Goal: Task Accomplishment & Management: Use online tool/utility

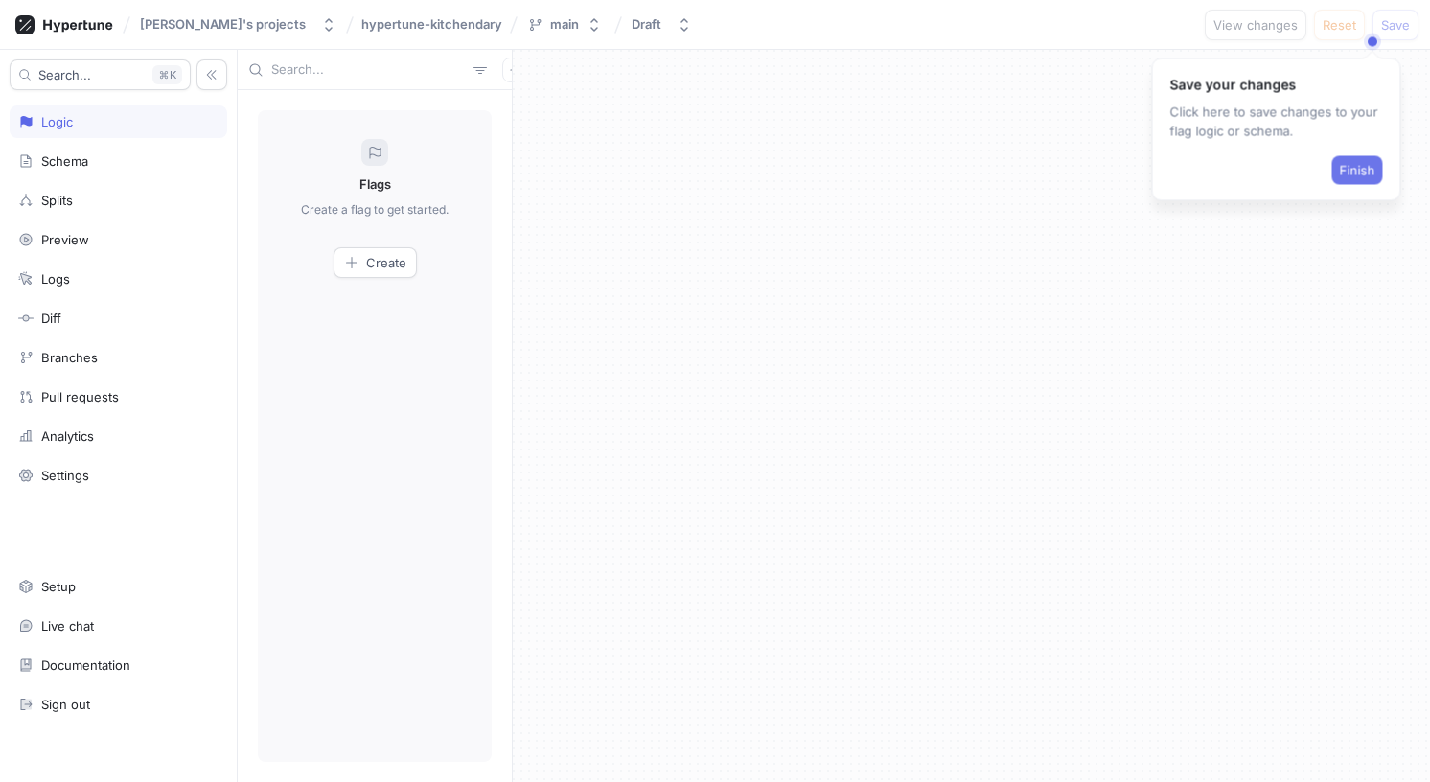
click at [1367, 173] on span "Finish" at bounding box center [1357, 170] width 35 height 11
click at [129, 201] on div "Splits" at bounding box center [118, 200] width 200 height 15
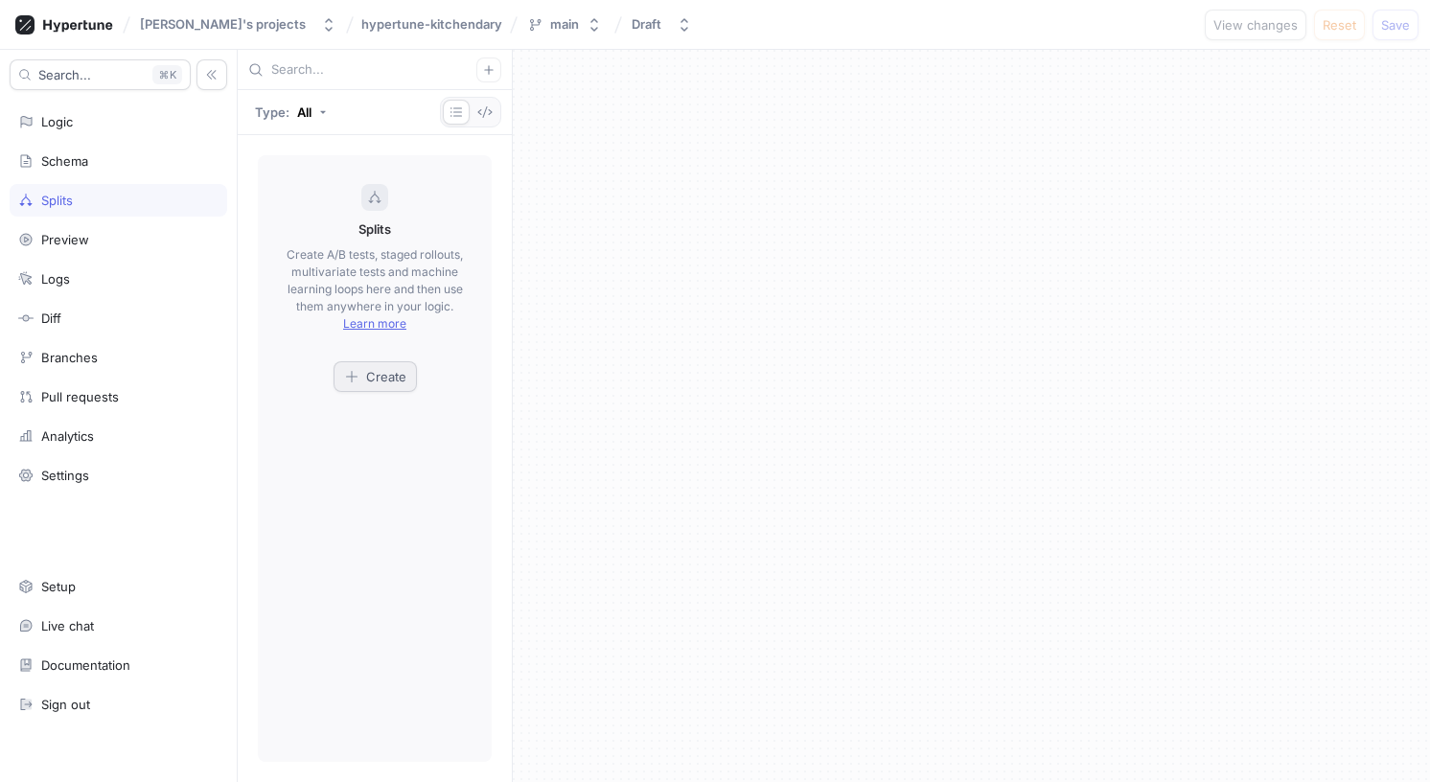
click at [373, 378] on span "Create" at bounding box center [386, 376] width 40 height 11
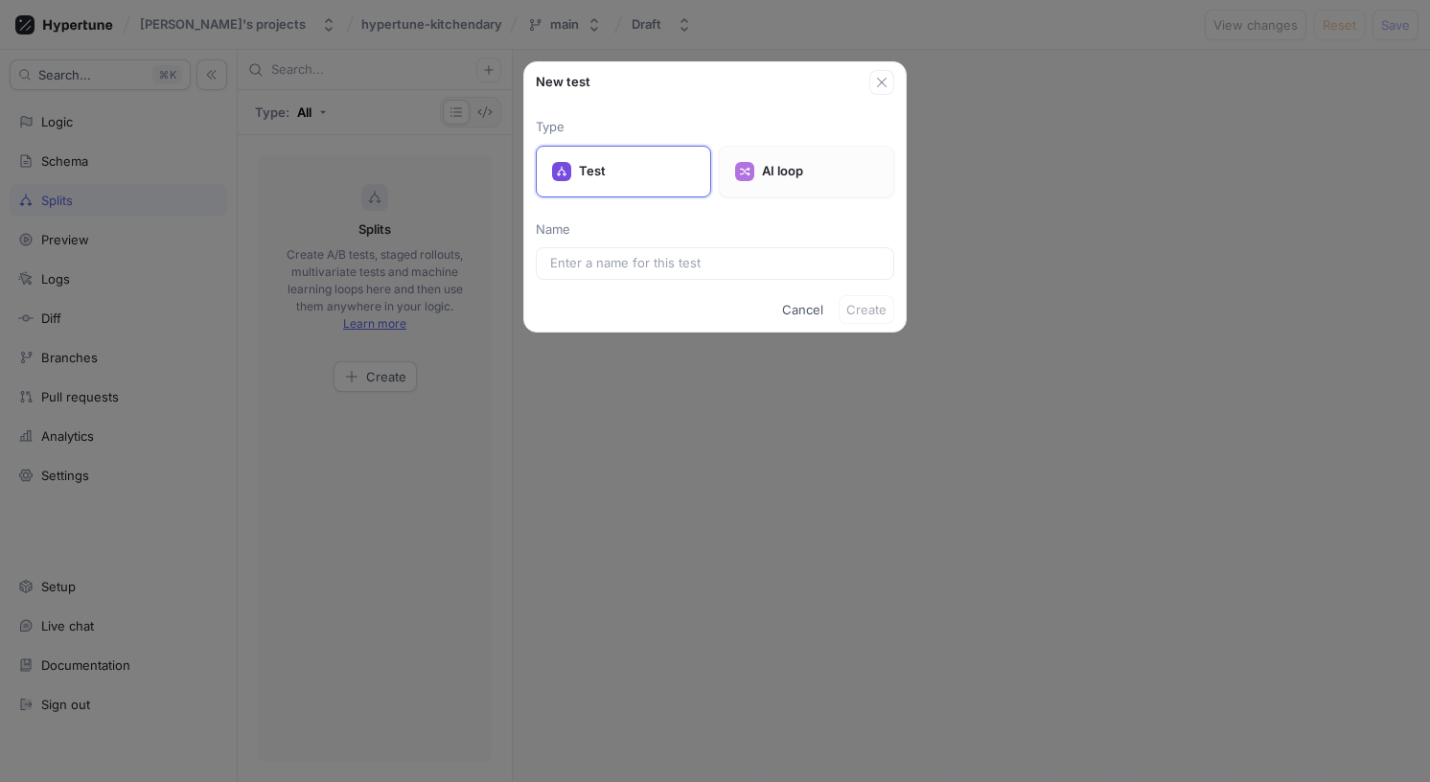
click at [773, 190] on div "AI loop" at bounding box center [806, 172] width 175 height 52
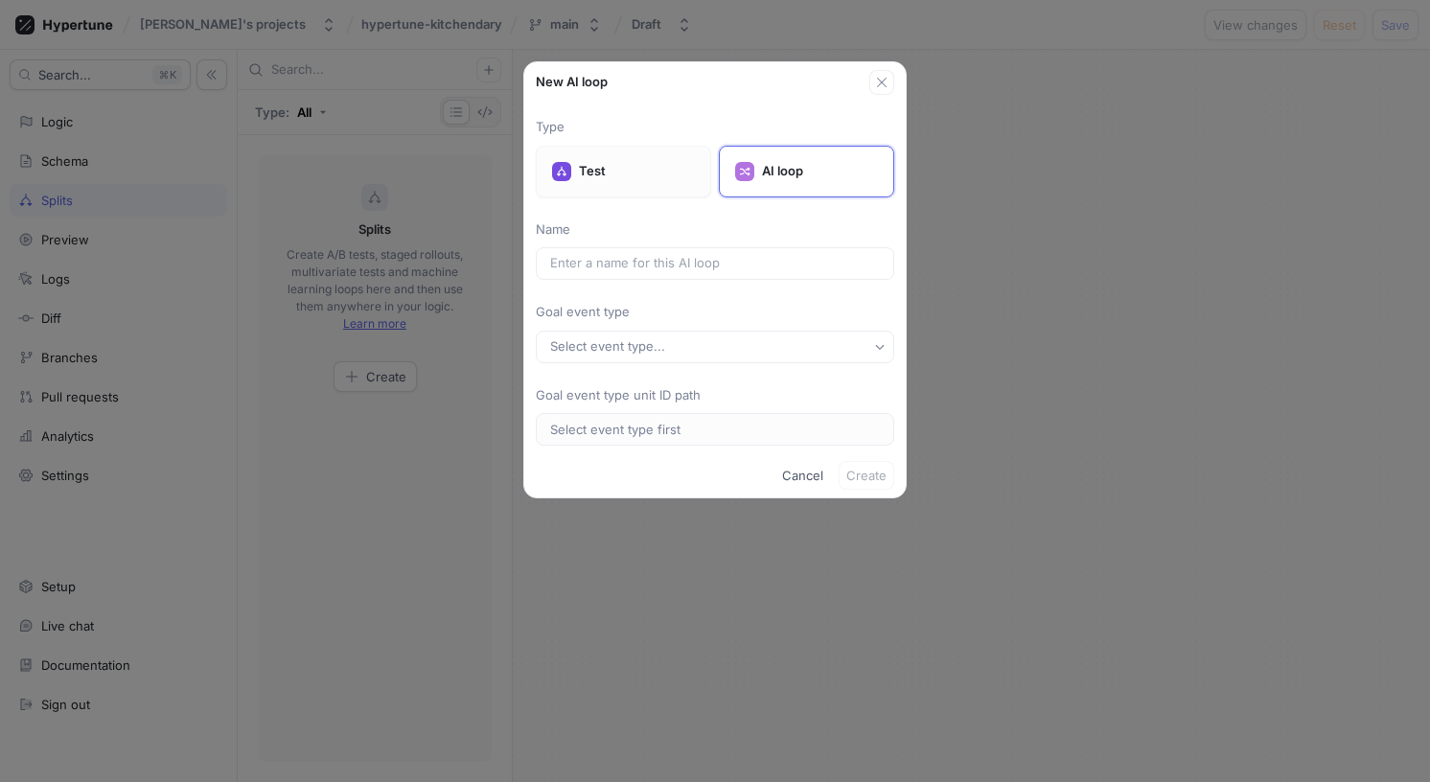
click at [628, 179] on p "Test" at bounding box center [637, 171] width 116 height 19
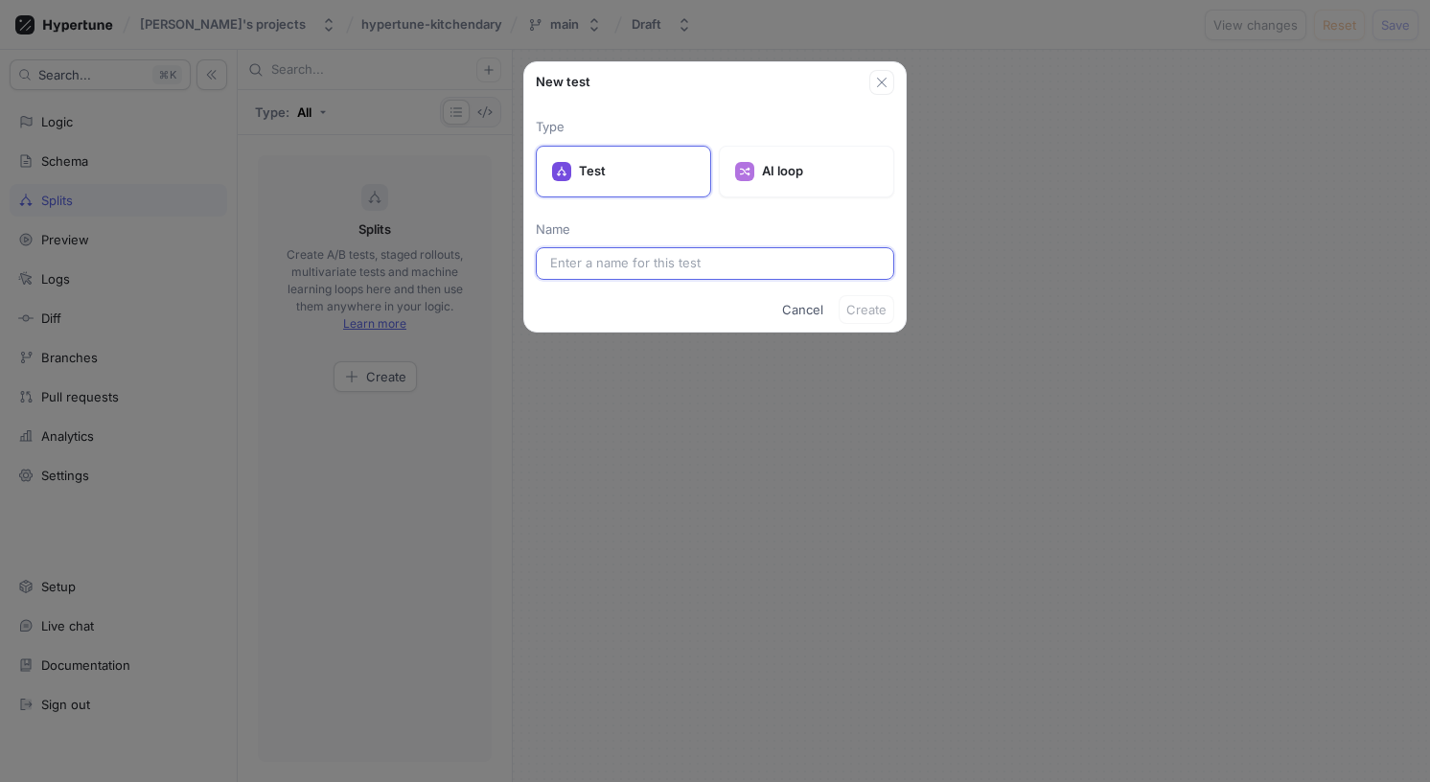
click at [612, 268] on input "text" at bounding box center [715, 263] width 330 height 19
type input "a"
type input "d"
type input "landing-images"
click at [866, 312] on span "Create" at bounding box center [866, 309] width 40 height 11
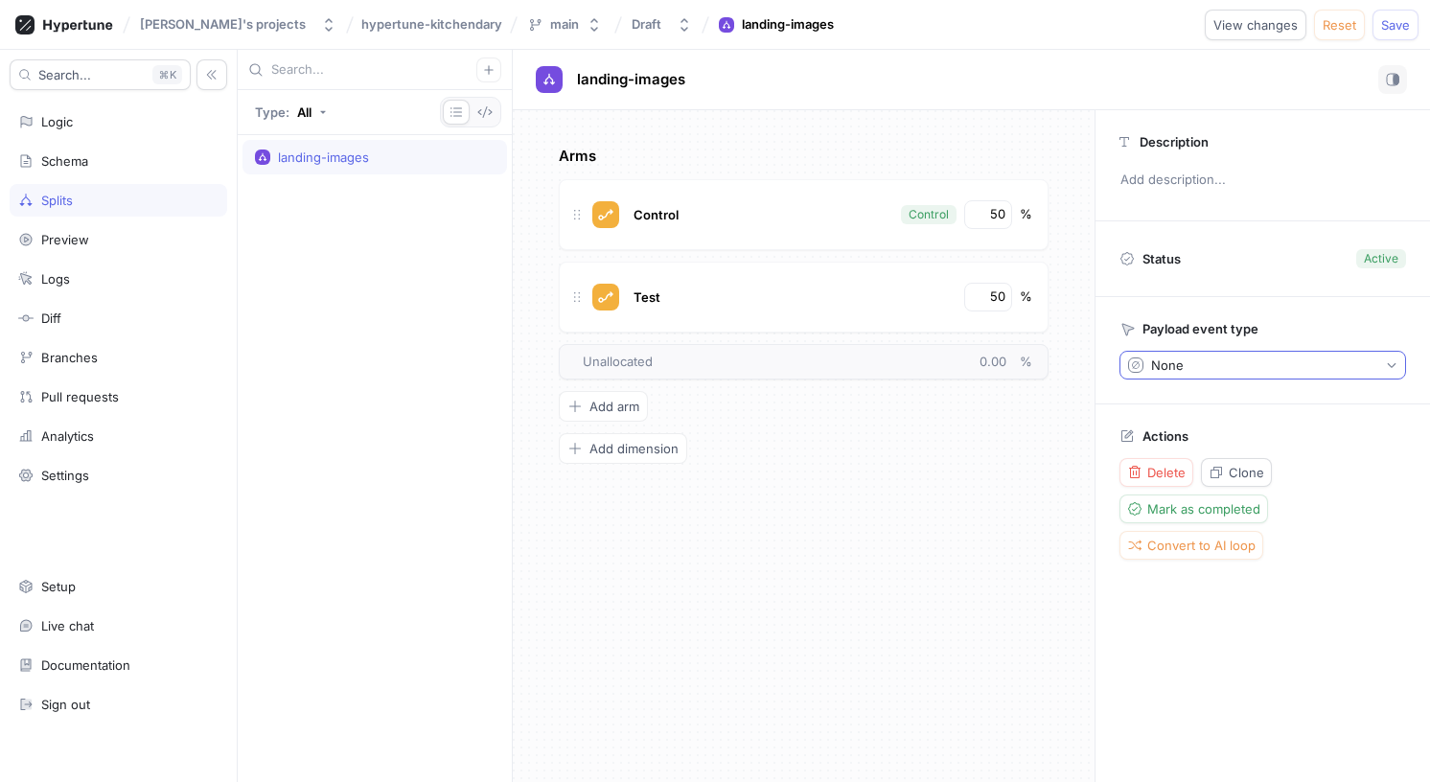
click at [1185, 357] on button "None" at bounding box center [1262, 365] width 286 height 29
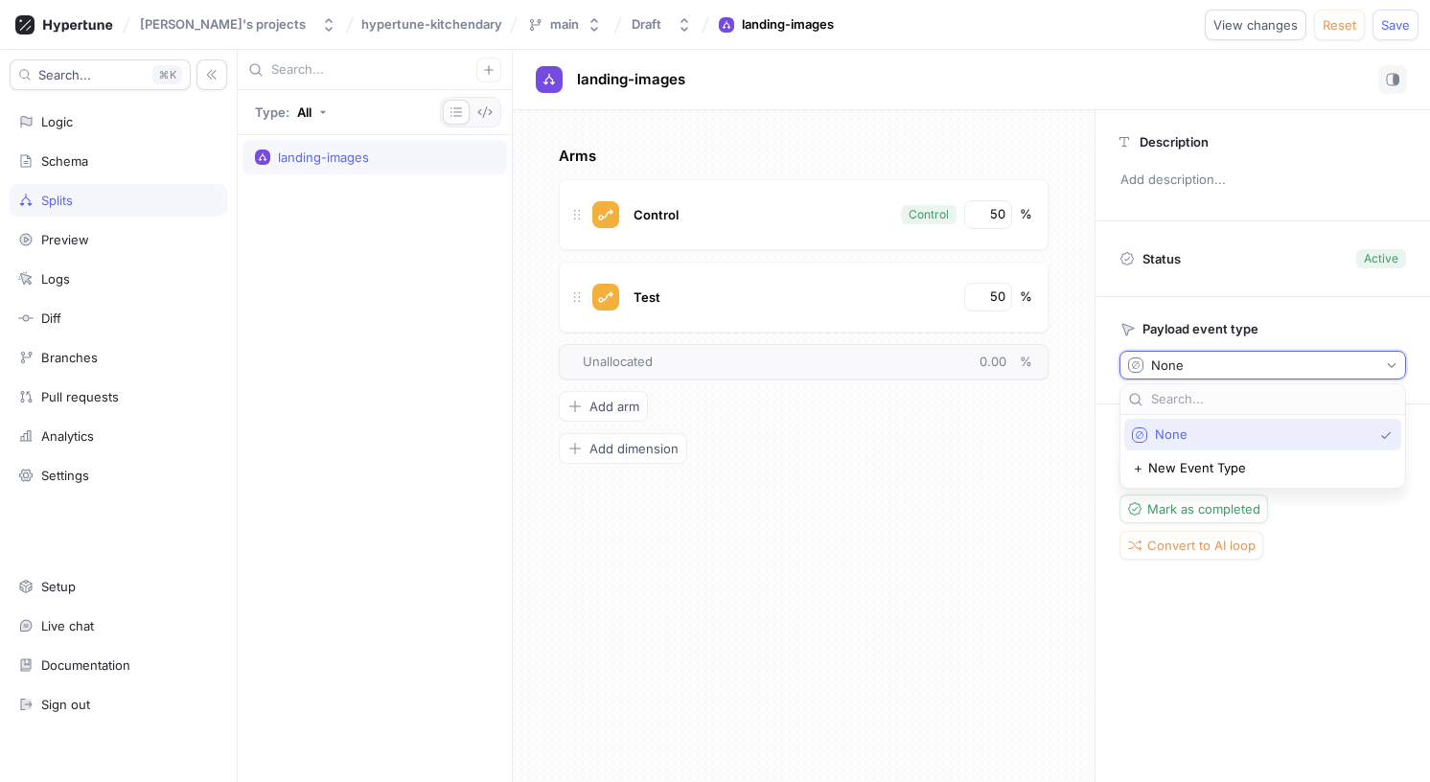
click at [1185, 357] on button "None" at bounding box center [1262, 365] width 286 height 29
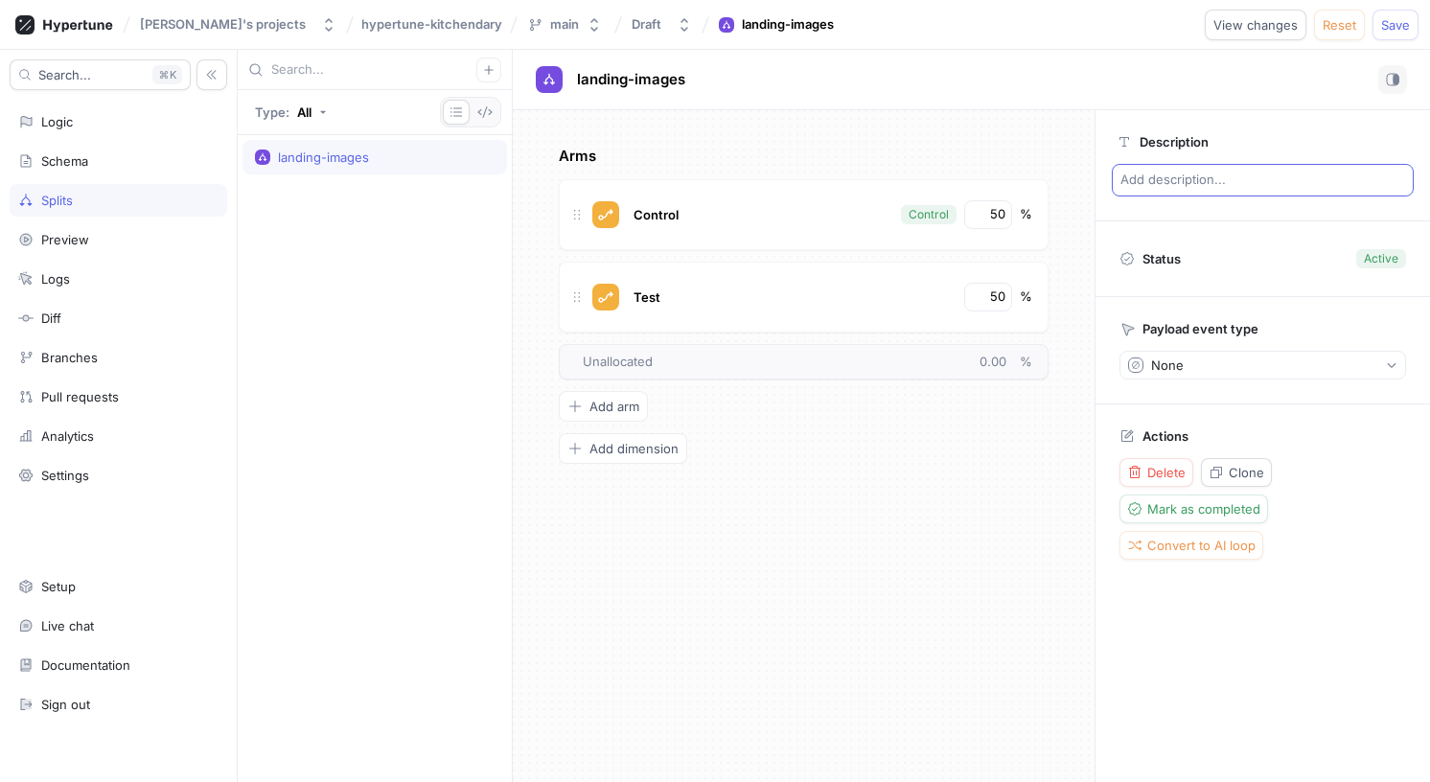
click at [1202, 187] on p "Add description..." at bounding box center [1262, 180] width 302 height 33
type textarea "x"
type textarea "a"
type textarea "x"
type textarea "as"
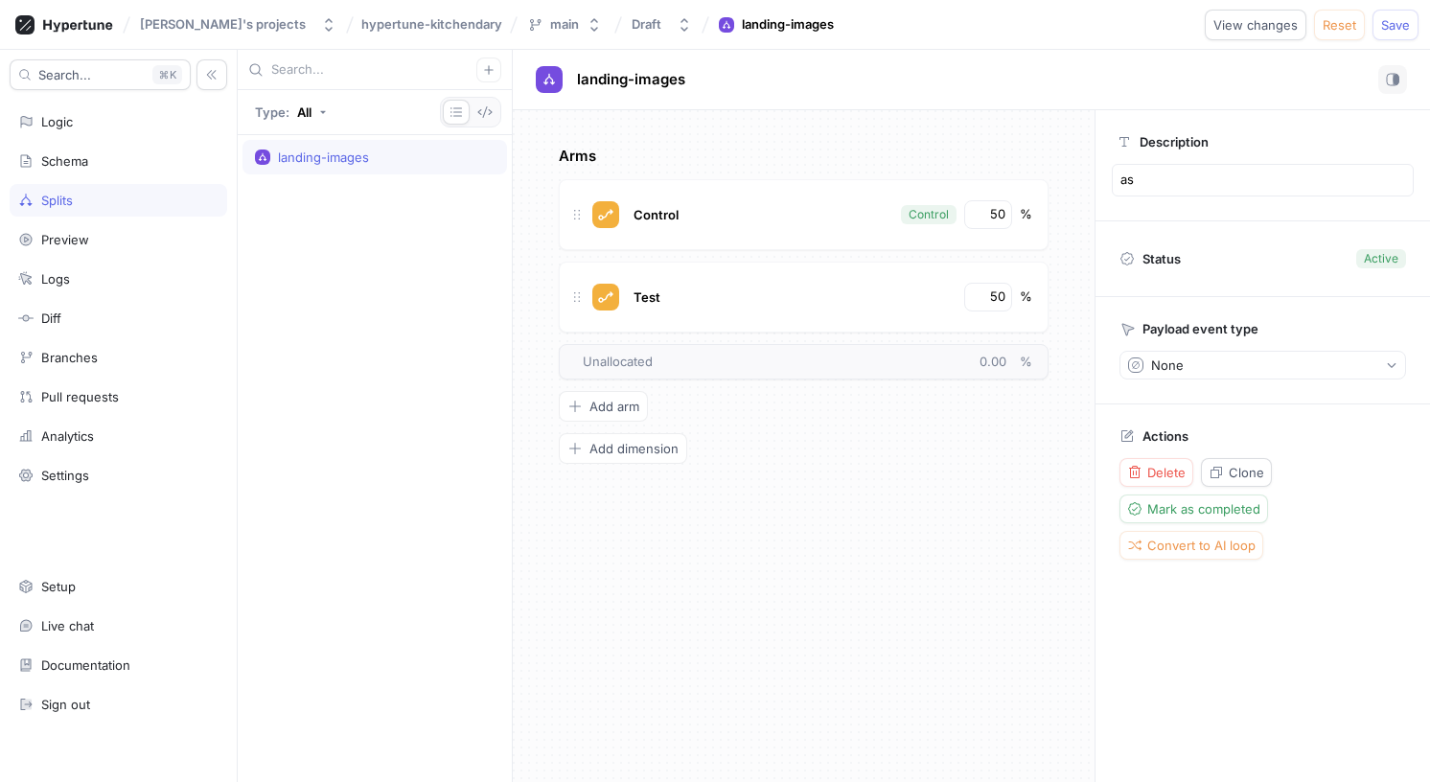
type textarea "x"
type textarea "a"
type textarea "x"
click at [1244, 358] on button "None" at bounding box center [1262, 365] width 286 height 29
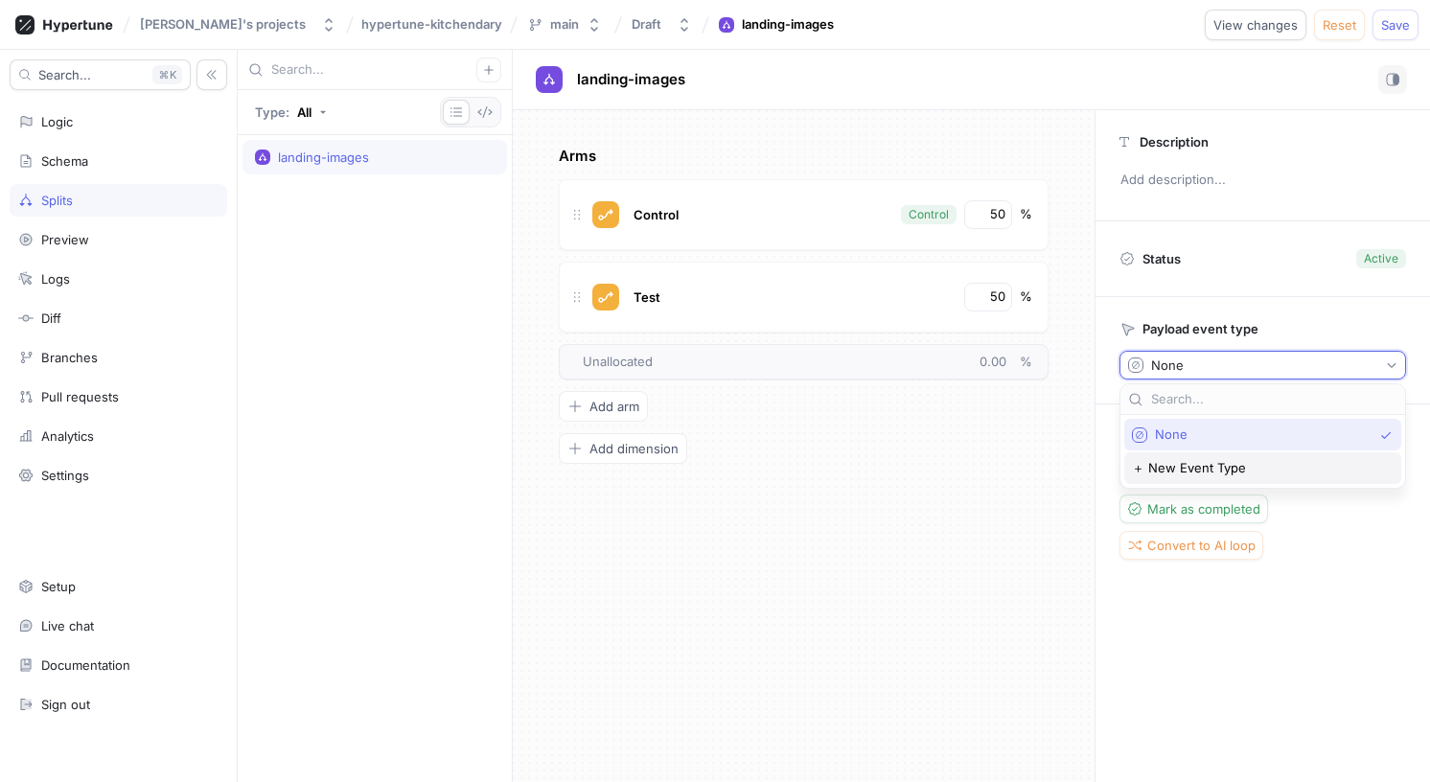
click at [1227, 466] on span "＋ New Event Type" at bounding box center [1189, 468] width 114 height 16
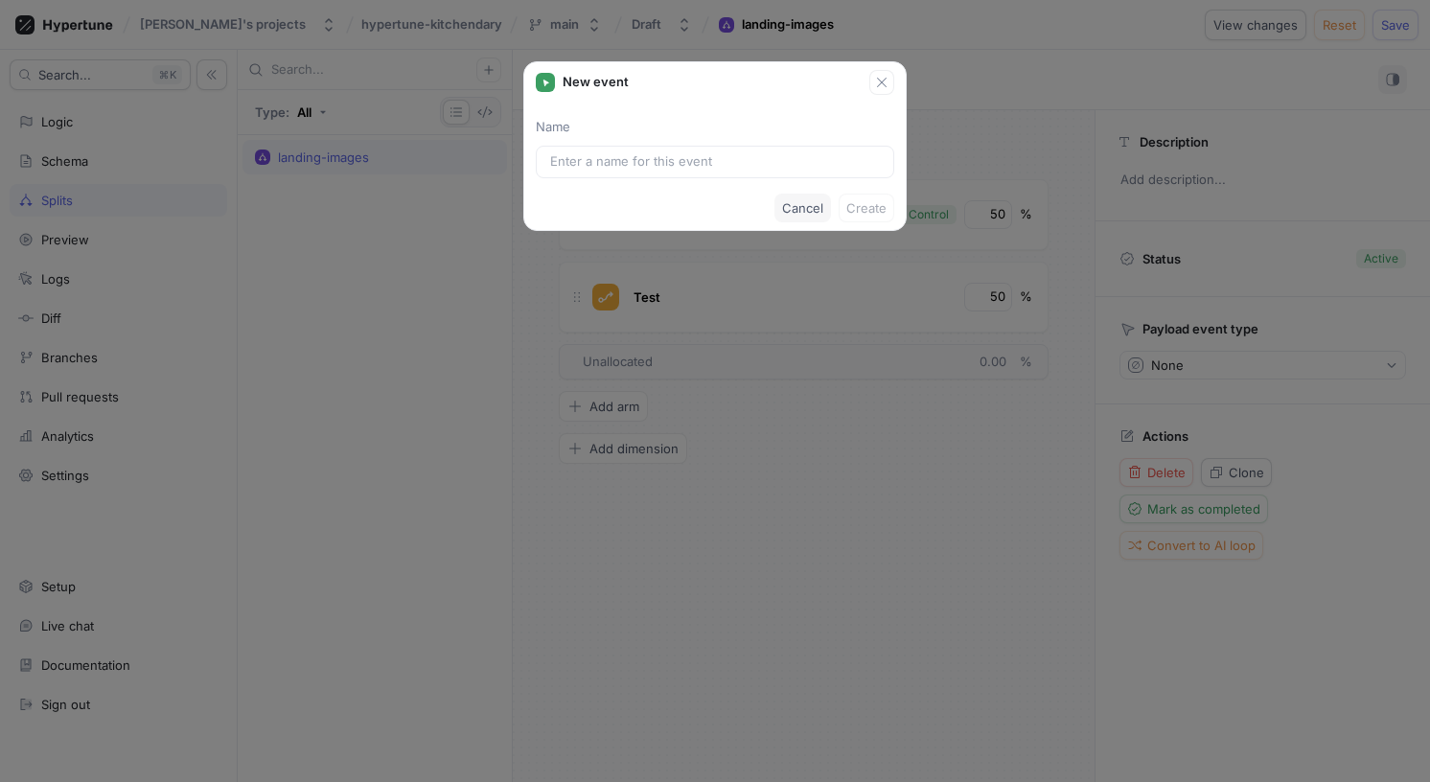
click at [806, 208] on span "Cancel" at bounding box center [802, 207] width 41 height 11
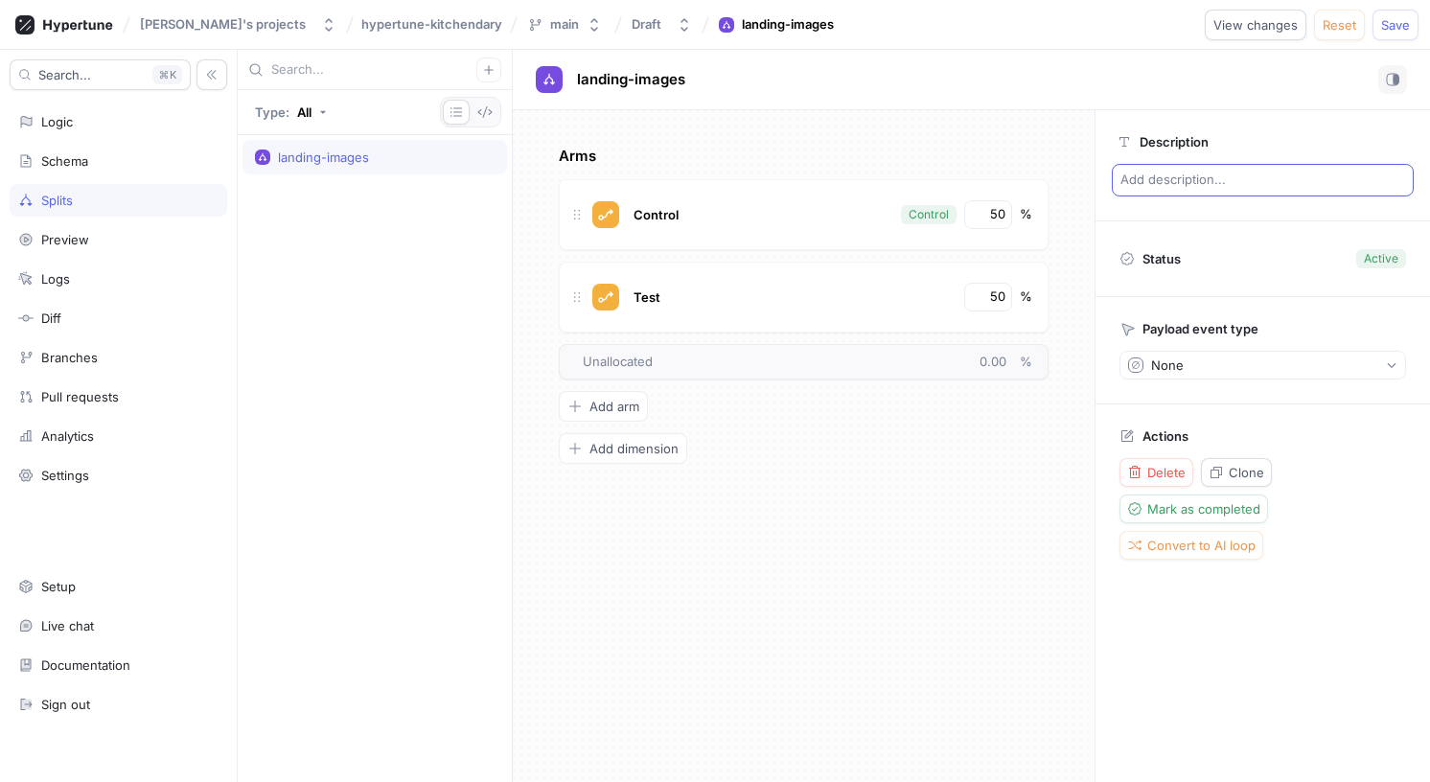
click at [1175, 190] on p "Add description..." at bounding box center [1262, 180] width 302 height 33
type textarea "x"
click at [827, 570] on div "Arms Control Control 50 % Test 50 % To pick up a draggable item, press the spac…" at bounding box center [804, 446] width 582 height 672
click at [1407, 26] on span "Save" at bounding box center [1395, 24] width 29 height 11
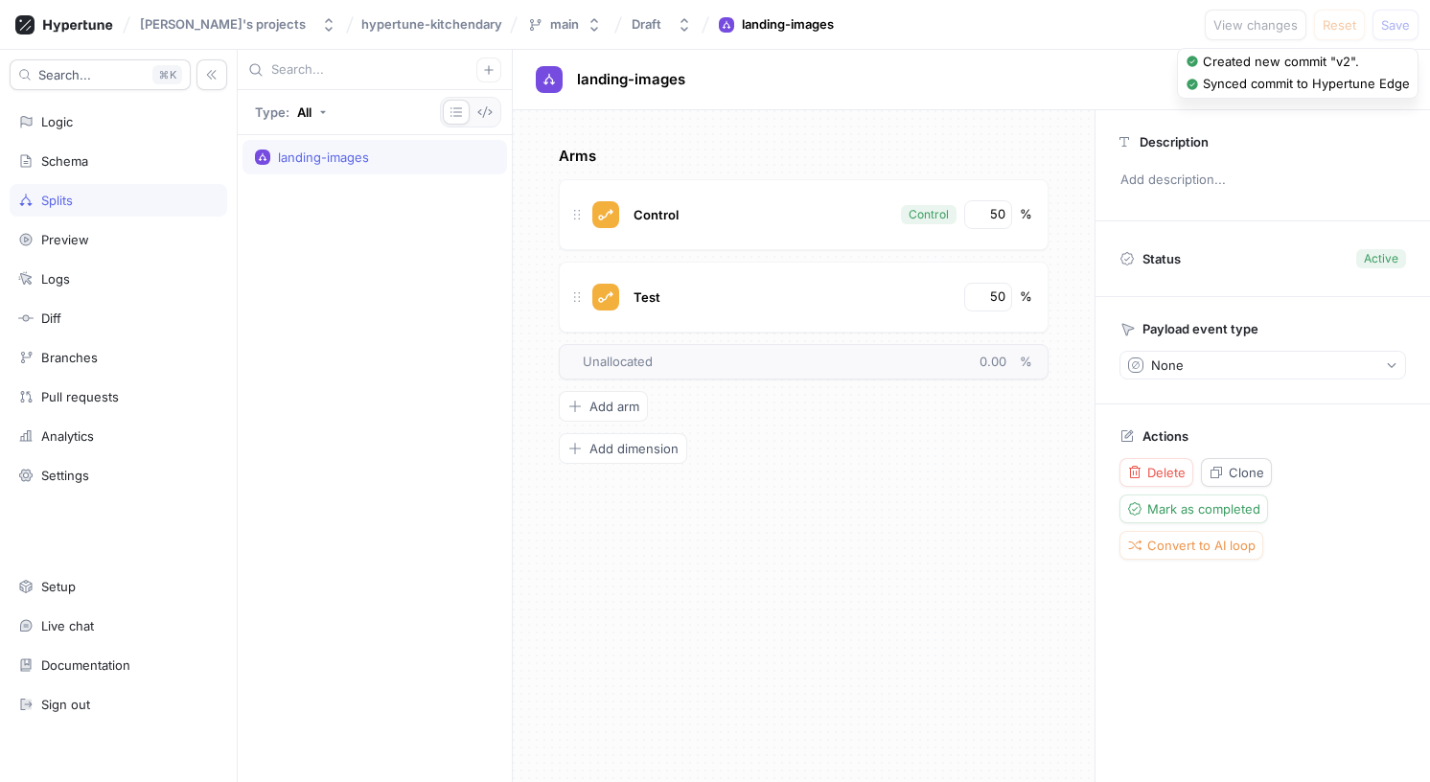
click at [328, 153] on div "landing-images" at bounding box center [323, 156] width 91 height 15
click at [358, 260] on div "landing-images" at bounding box center [375, 458] width 274 height 647
click at [671, 78] on span "landing-images" at bounding box center [631, 79] width 108 height 15
click at [847, 85] on div "landing-images landing-images No errors." at bounding box center [971, 79] width 871 height 29
click at [658, 204] on div "Control" at bounding box center [655, 214] width 51 height 21
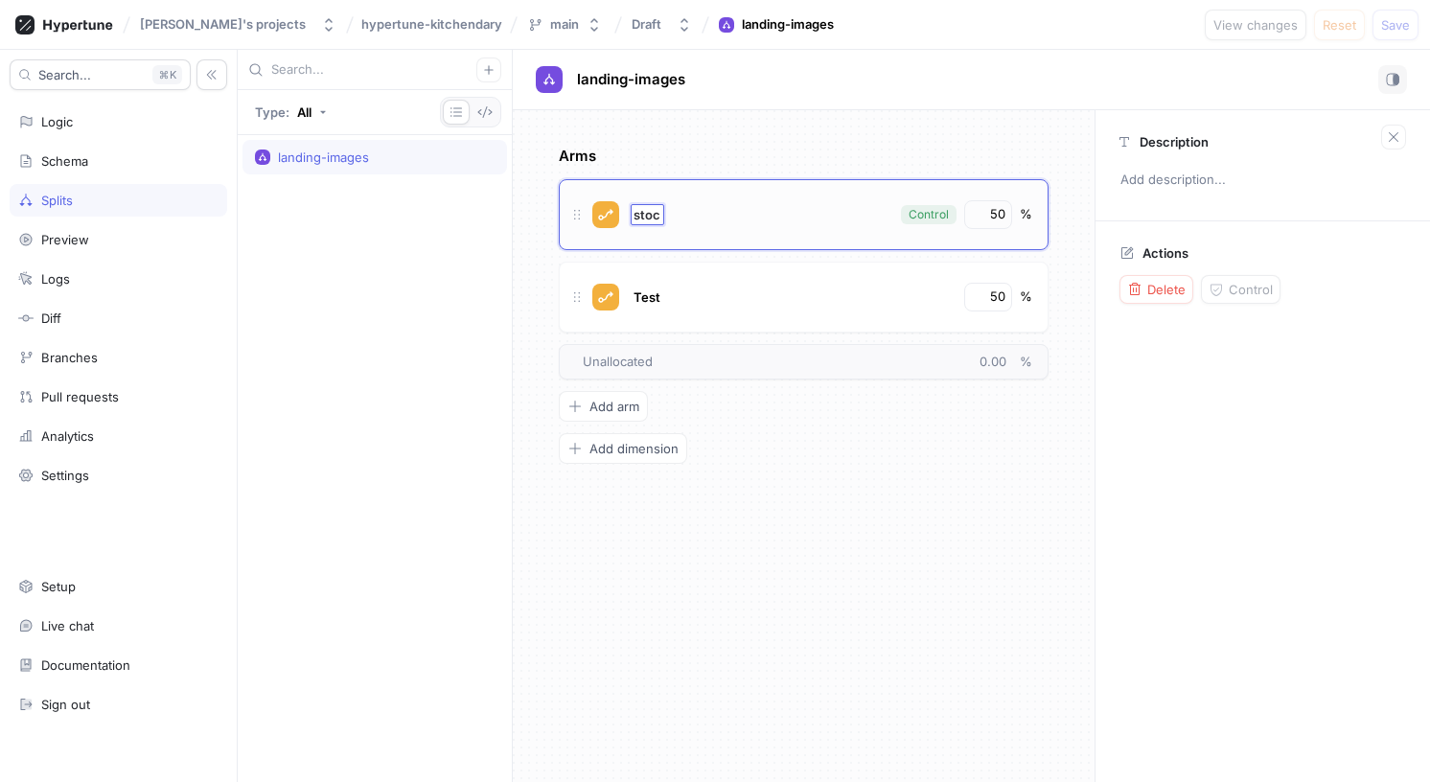
type input "stock"
click at [656, 299] on span "Test" at bounding box center [646, 296] width 27 height 15
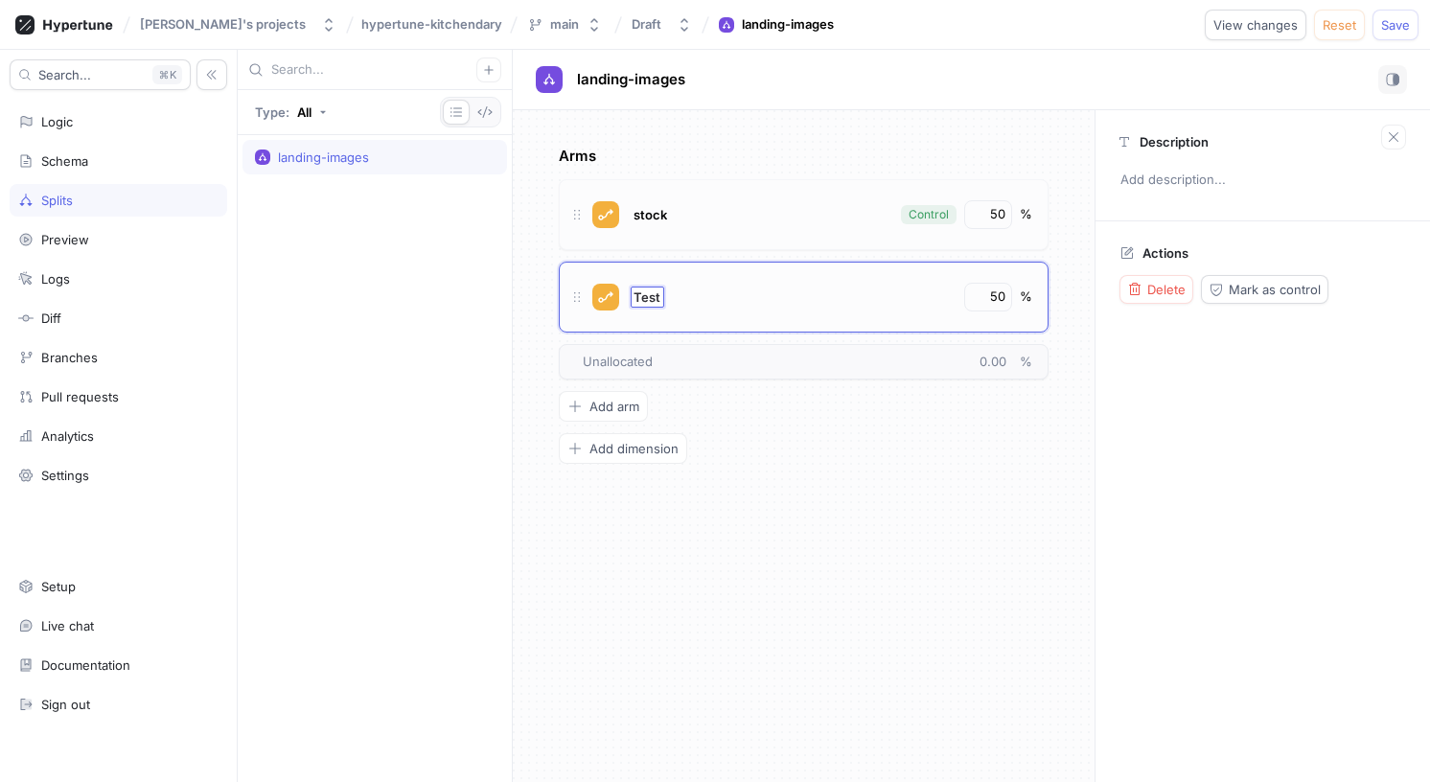
click at [795, 234] on div "stock Control 50 %" at bounding box center [804, 214] width 490 height 71
click at [777, 293] on div "Test" at bounding box center [792, 297] width 326 height 29
click at [648, 298] on span "Test" at bounding box center [646, 296] width 27 height 15
type input "functionality"
click at [840, 445] on div "Arms stock Control 50 % functionality 50 % To pick up a draggable item, press t…" at bounding box center [804, 305] width 490 height 318
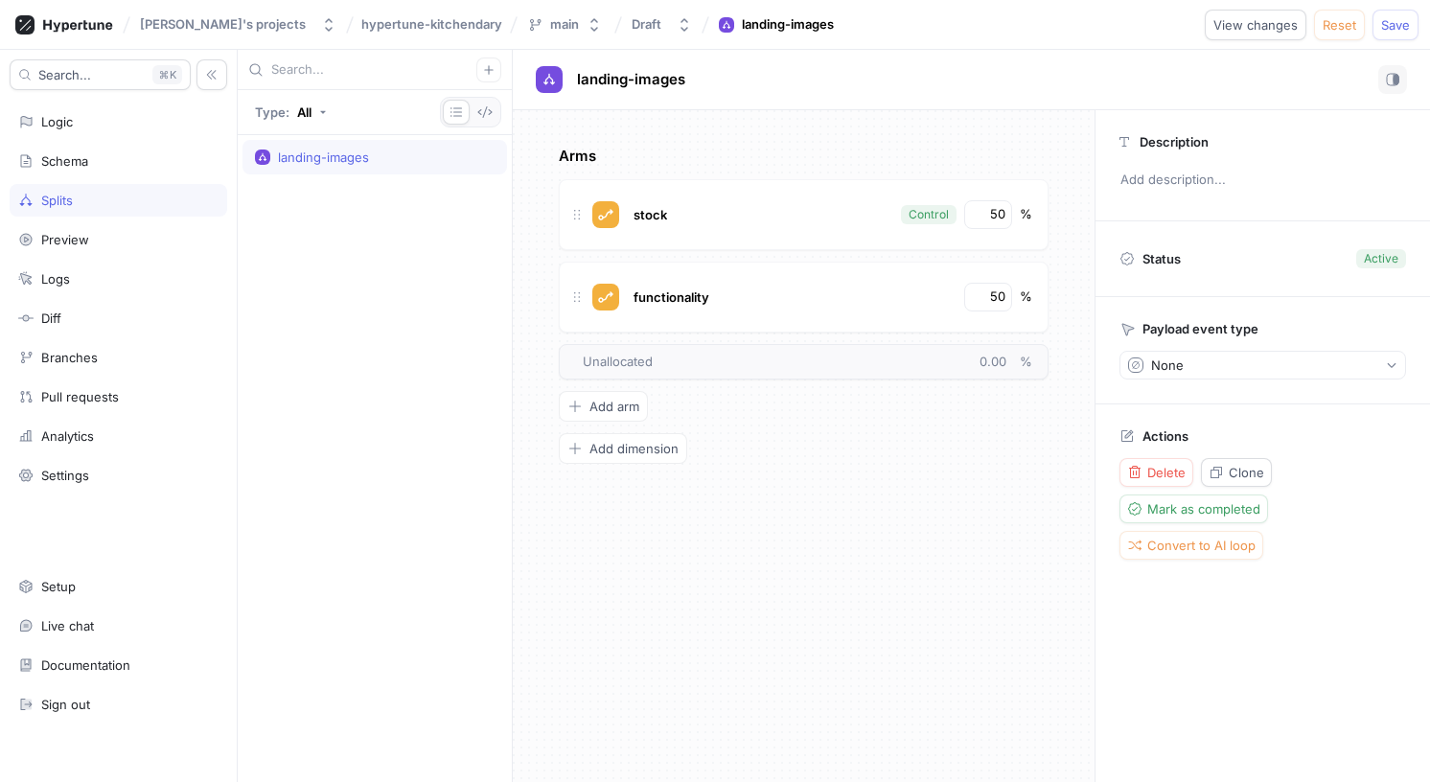
click at [410, 263] on div "landing-images" at bounding box center [375, 458] width 274 height 647
click at [645, 82] on span "landing-images" at bounding box center [631, 79] width 108 height 15
click at [421, 222] on div "landing-images" at bounding box center [375, 458] width 274 height 647
click at [1389, 21] on span "Save" at bounding box center [1395, 24] width 29 height 11
click at [586, 28] on icon "button" at bounding box center [593, 24] width 15 height 15
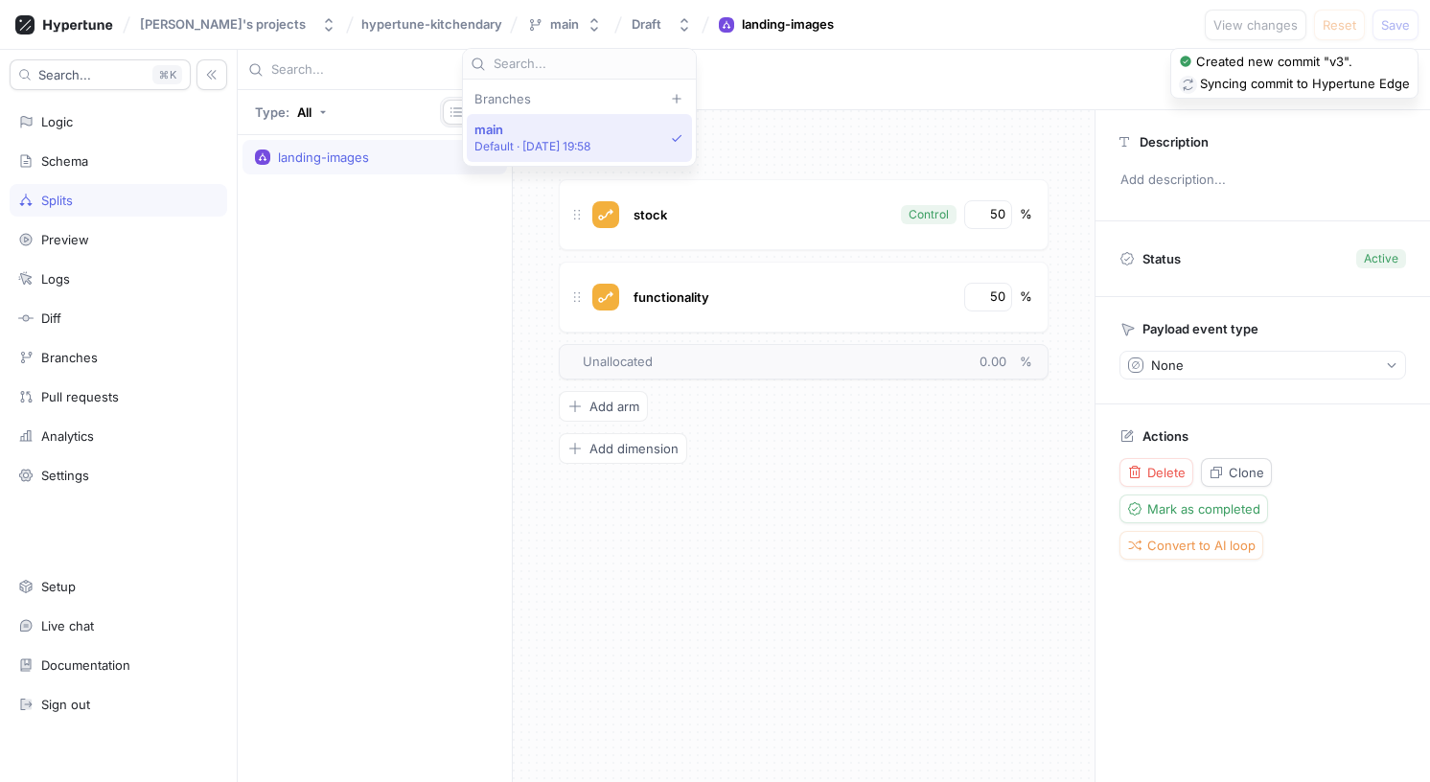
click at [517, 116] on div "main Default ‧ [DATE] 19:58" at bounding box center [579, 138] width 225 height 48
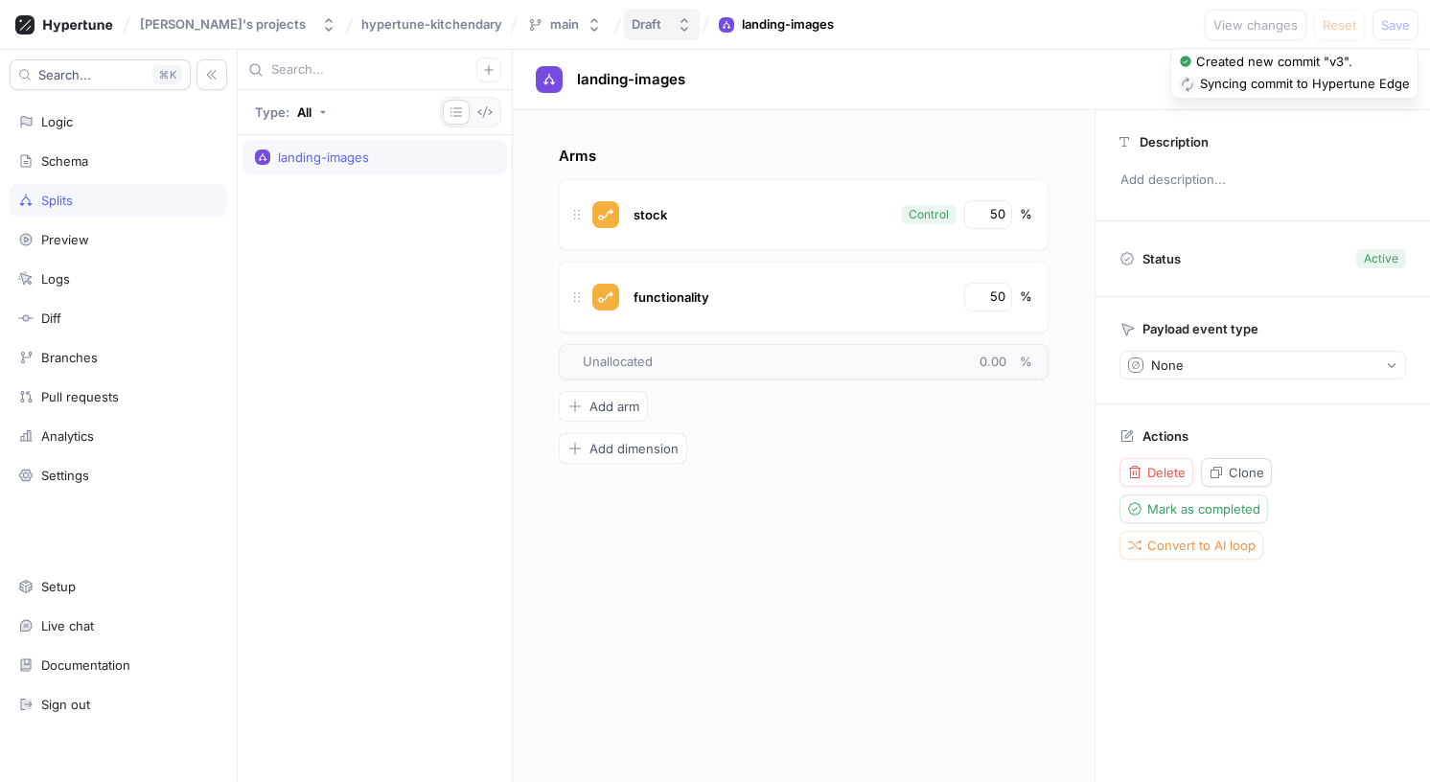
click at [624, 19] on button "Draft" at bounding box center [662, 25] width 76 height 32
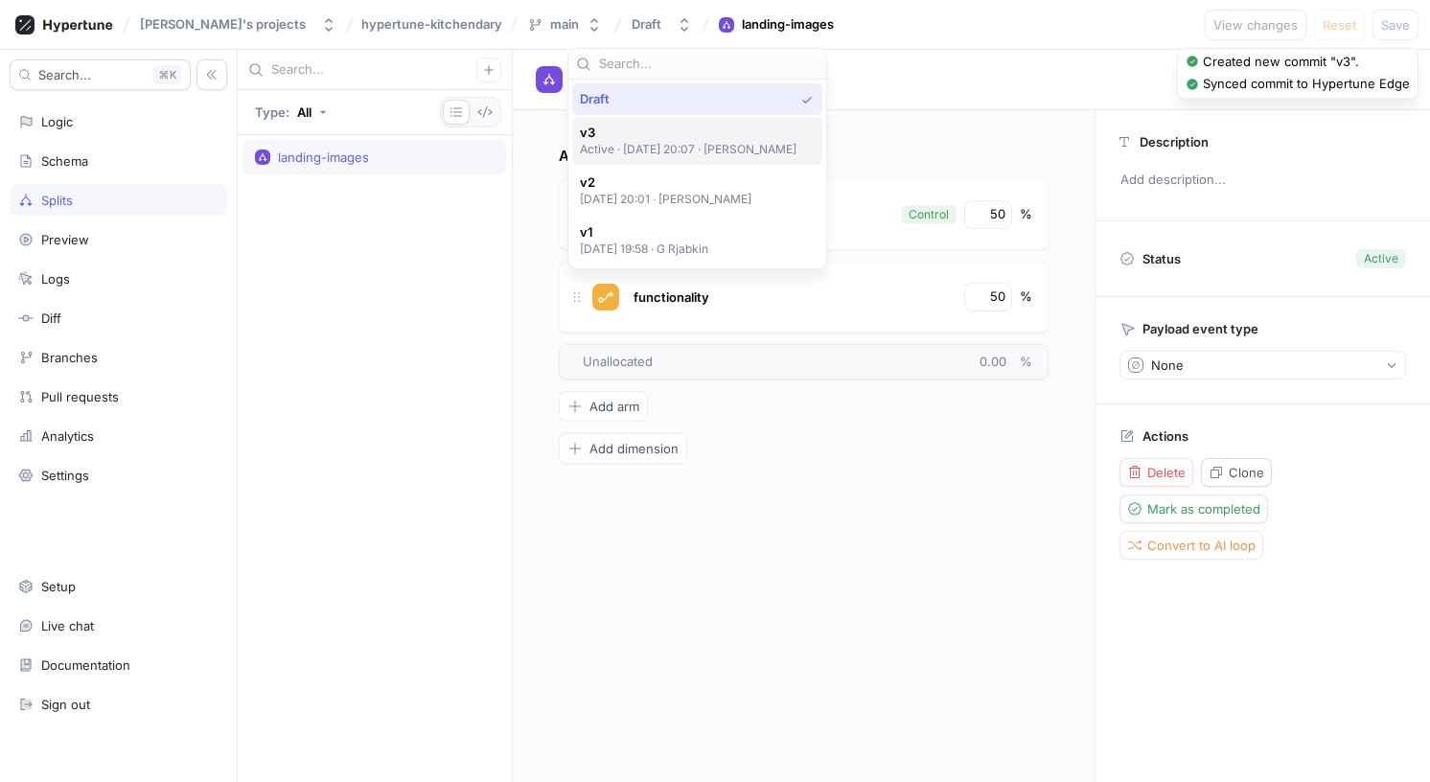
click at [667, 142] on p "Active ‧ [DATE] 20:07 ‧ [PERSON_NAME]" at bounding box center [689, 149] width 218 height 16
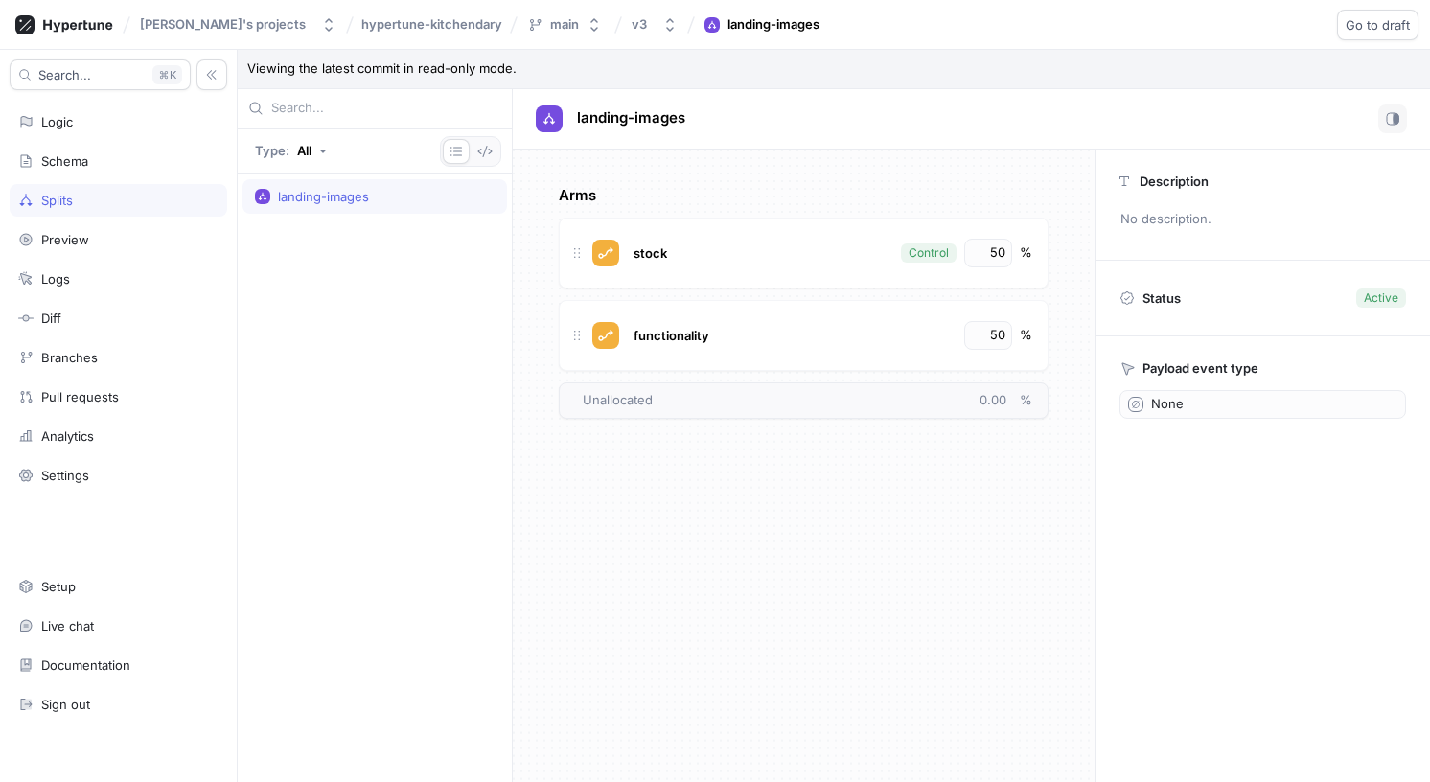
click at [447, 292] on div "landing-images" at bounding box center [375, 478] width 274 height 608
click at [390, 24] on span "hypertune-kitchendary" at bounding box center [431, 23] width 141 height 13
click at [305, 356] on div "landing-images" at bounding box center [375, 478] width 274 height 608
click at [103, 126] on div "Logic" at bounding box center [118, 121] width 200 height 15
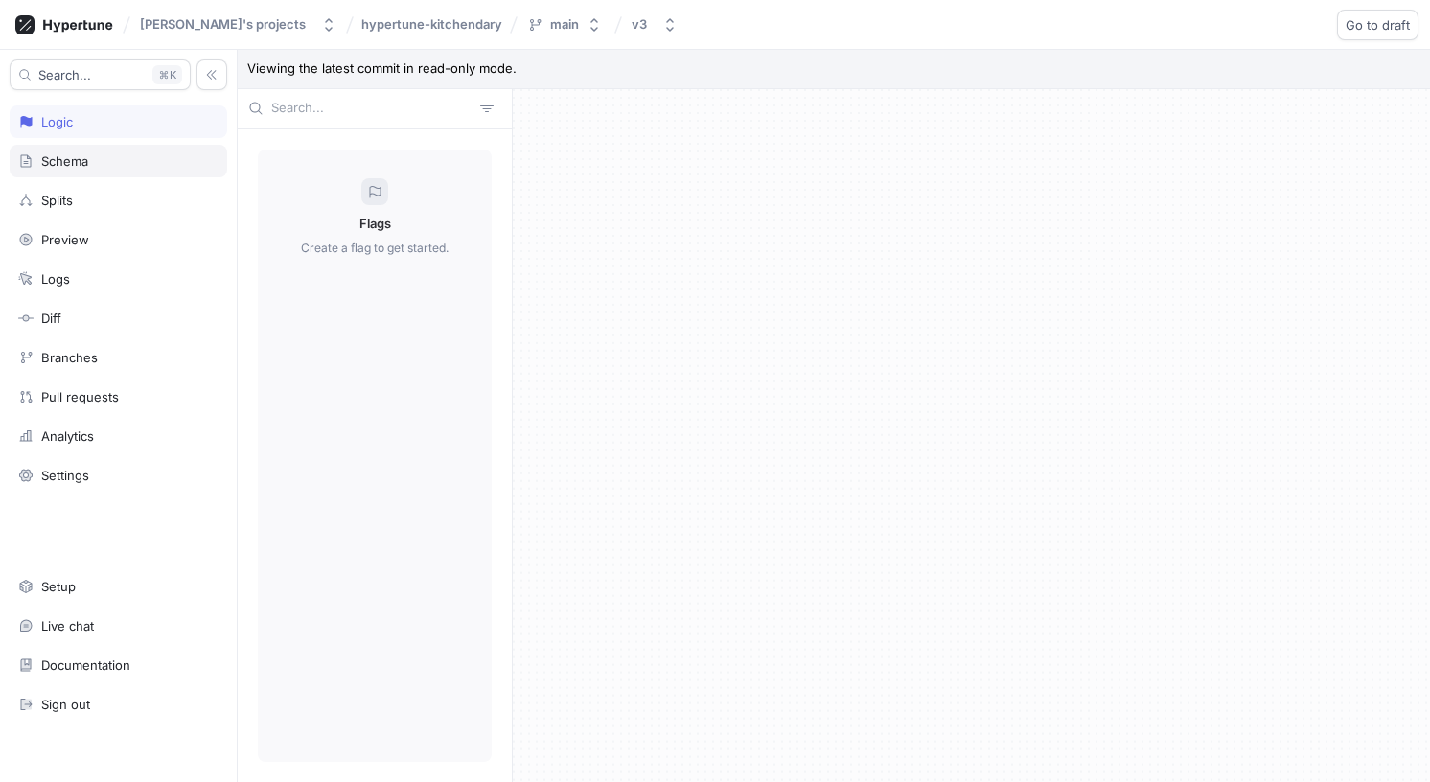
click at [94, 158] on div "Schema" at bounding box center [118, 160] width 200 height 15
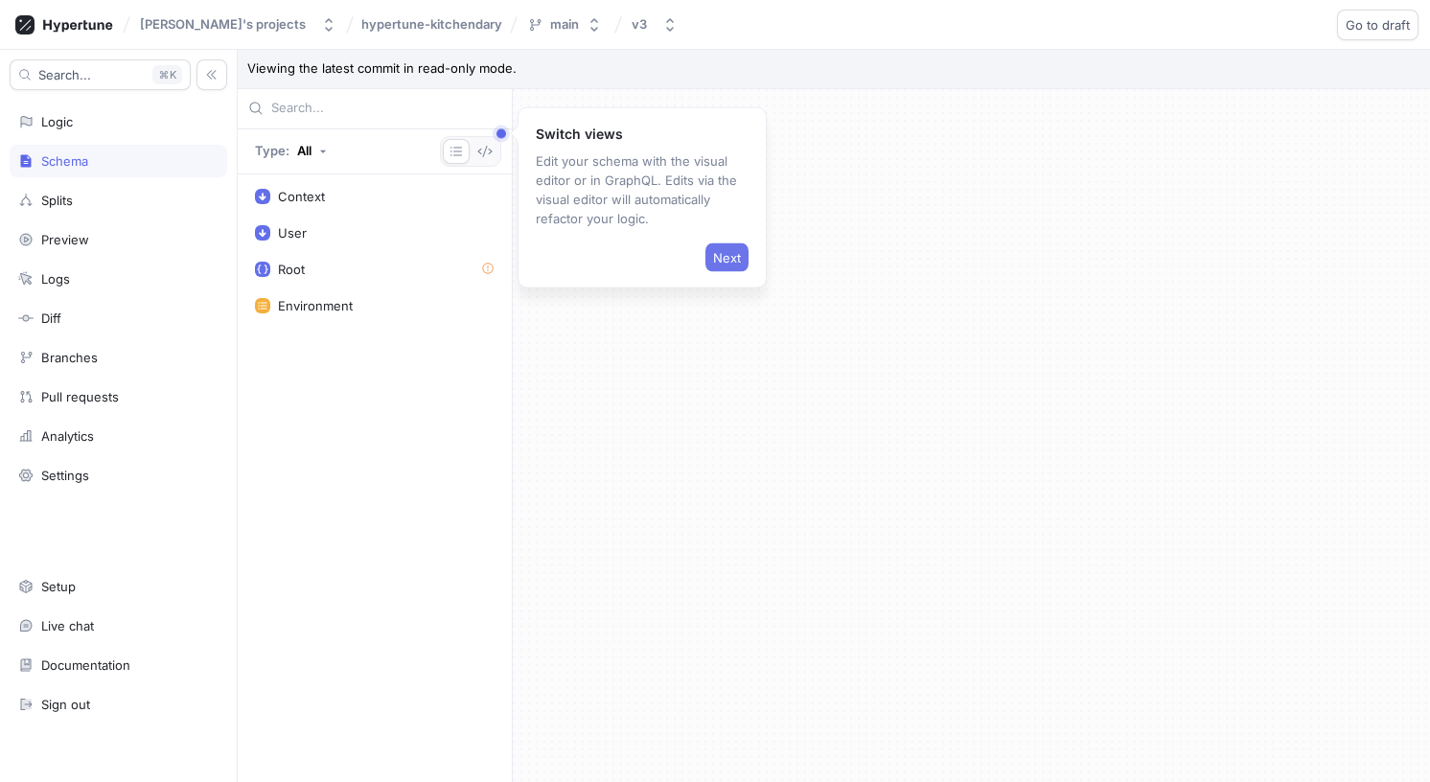
click at [724, 252] on span "Next" at bounding box center [727, 257] width 28 height 11
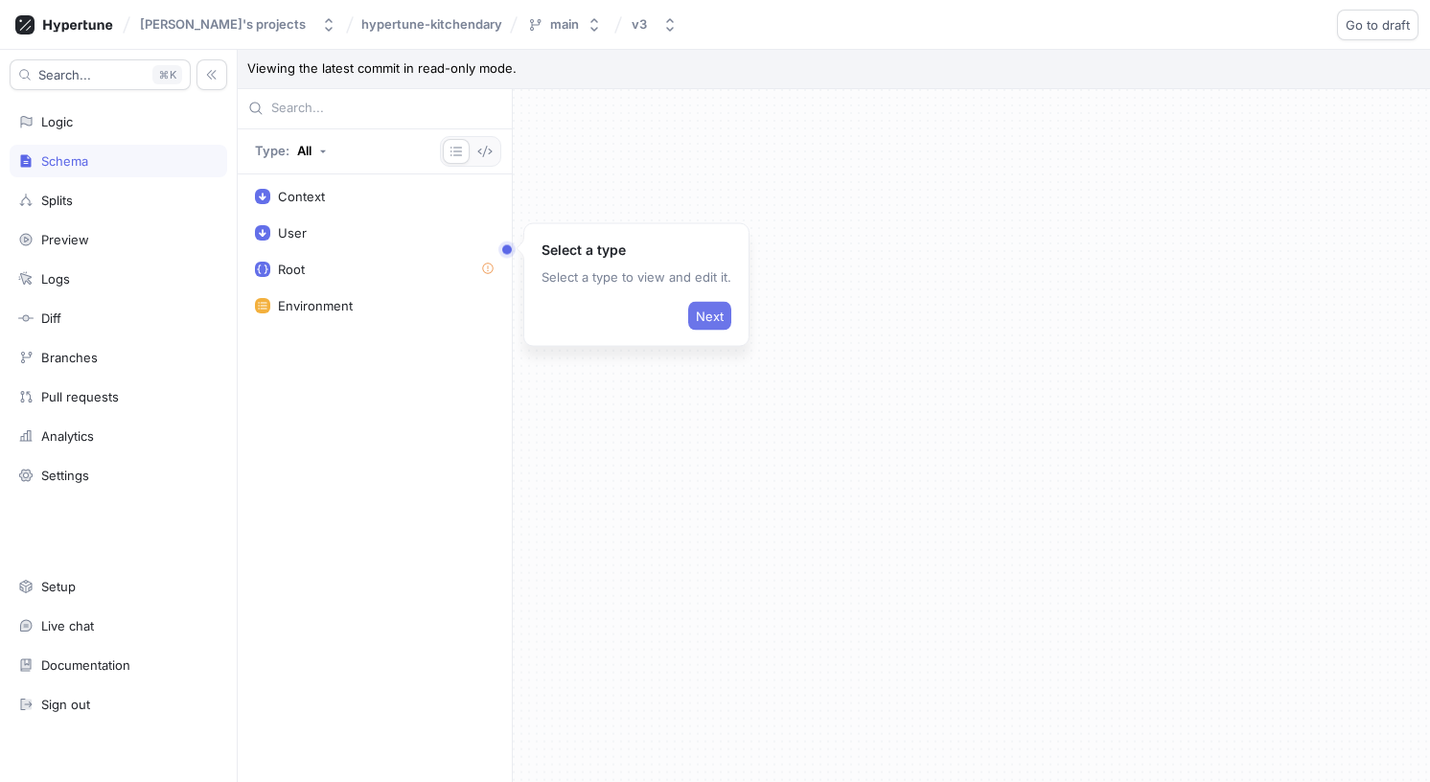
click at [708, 321] on span "Next" at bounding box center [710, 315] width 28 height 11
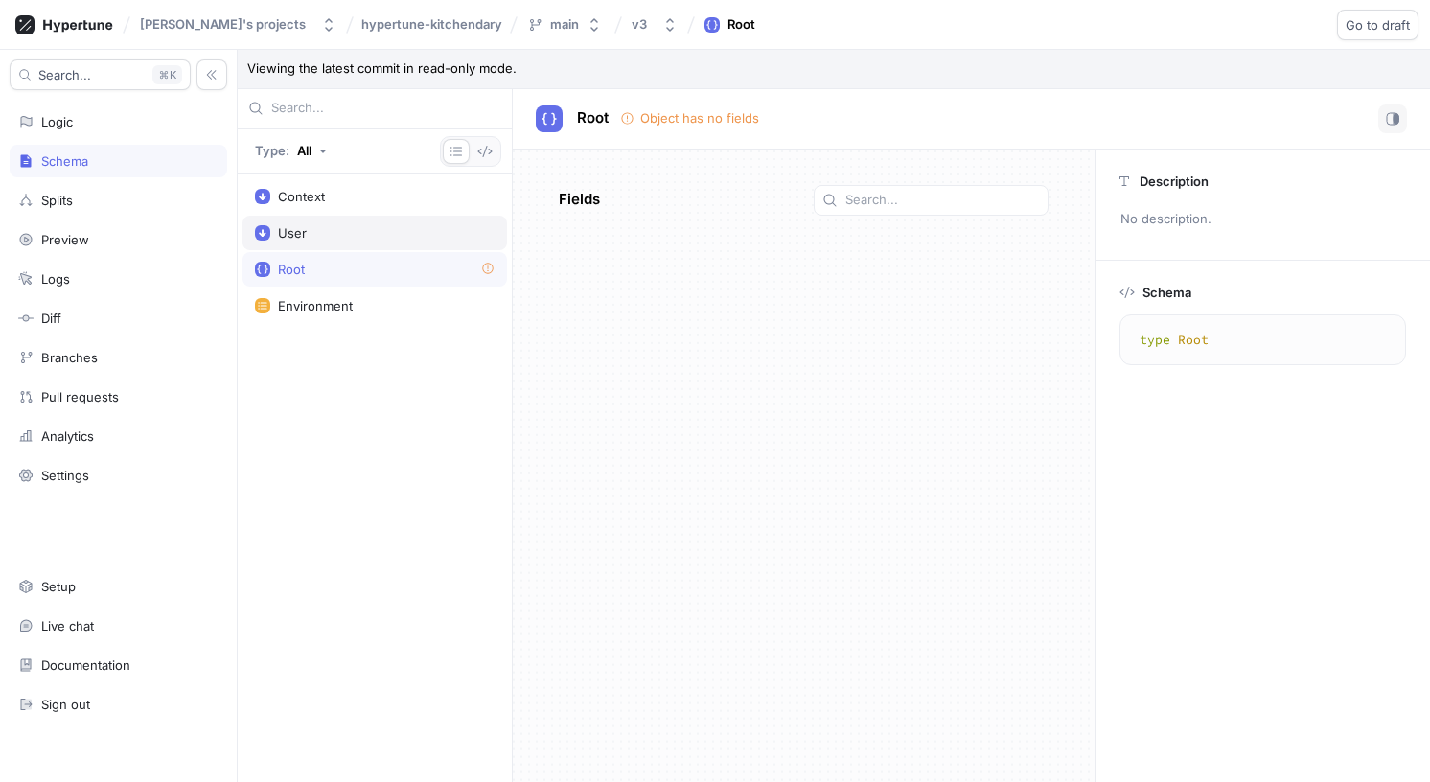
click at [332, 234] on div "User" at bounding box center [375, 232] width 240 height 15
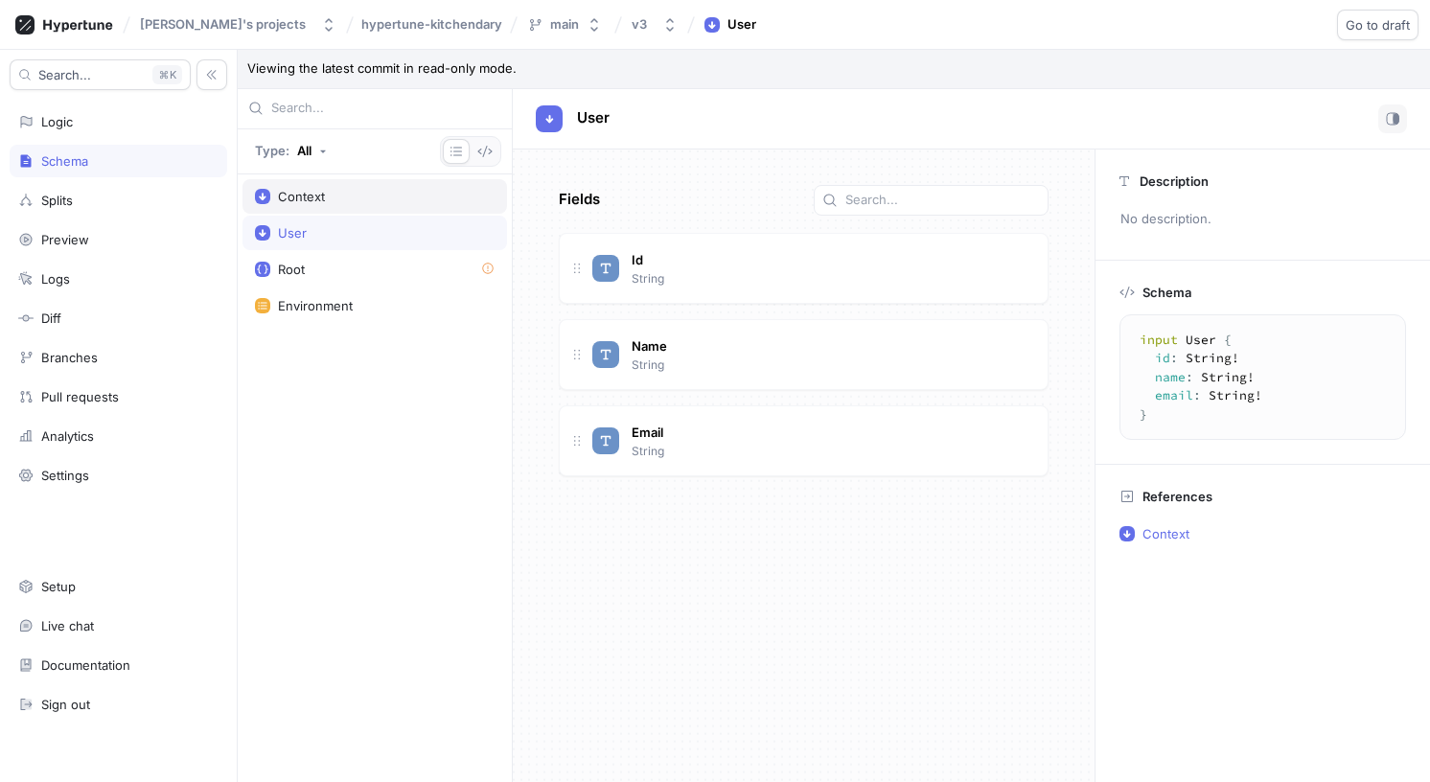
click at [355, 204] on div "Context" at bounding box center [374, 196] width 264 height 34
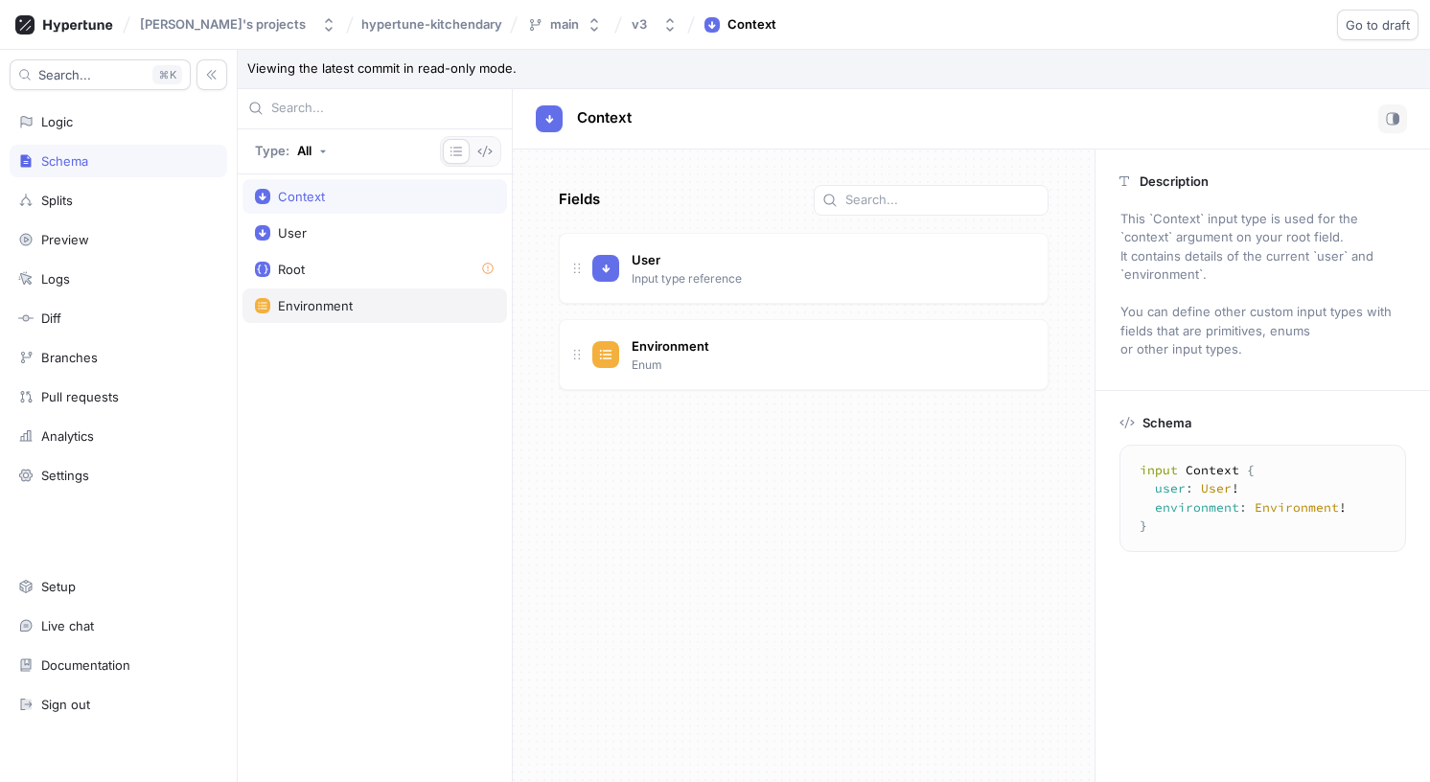
click at [332, 302] on div "Environment" at bounding box center [315, 305] width 75 height 15
type textarea "enum Environment { development, production, test }"
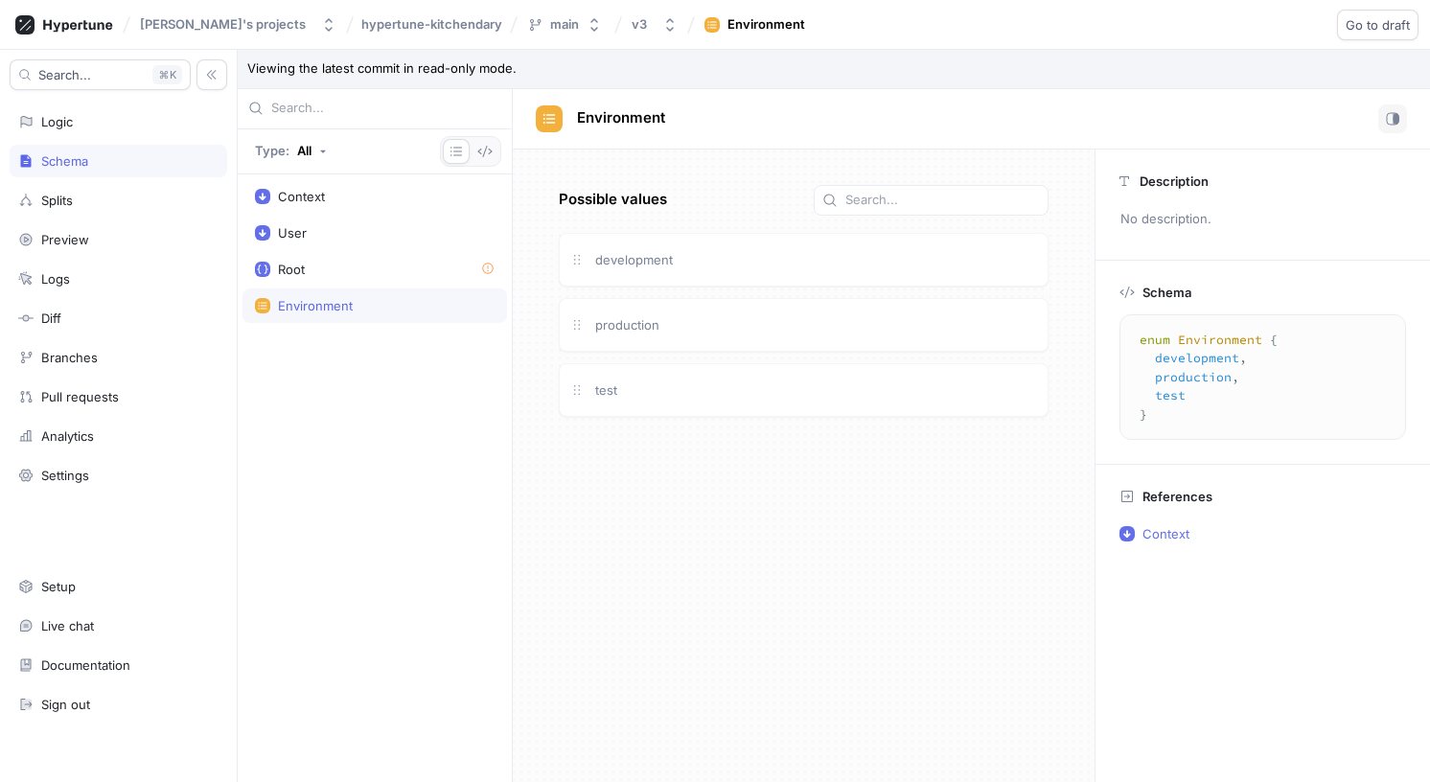
click at [337, 384] on div "Context User Root Environment" at bounding box center [375, 478] width 274 height 608
click at [106, 217] on div "Search... K Logic Schema Splits Preview Logs Diff Branches Pull requests Analyt…" at bounding box center [119, 416] width 238 height 732
click at [125, 195] on div "Splits" at bounding box center [118, 200] width 200 height 15
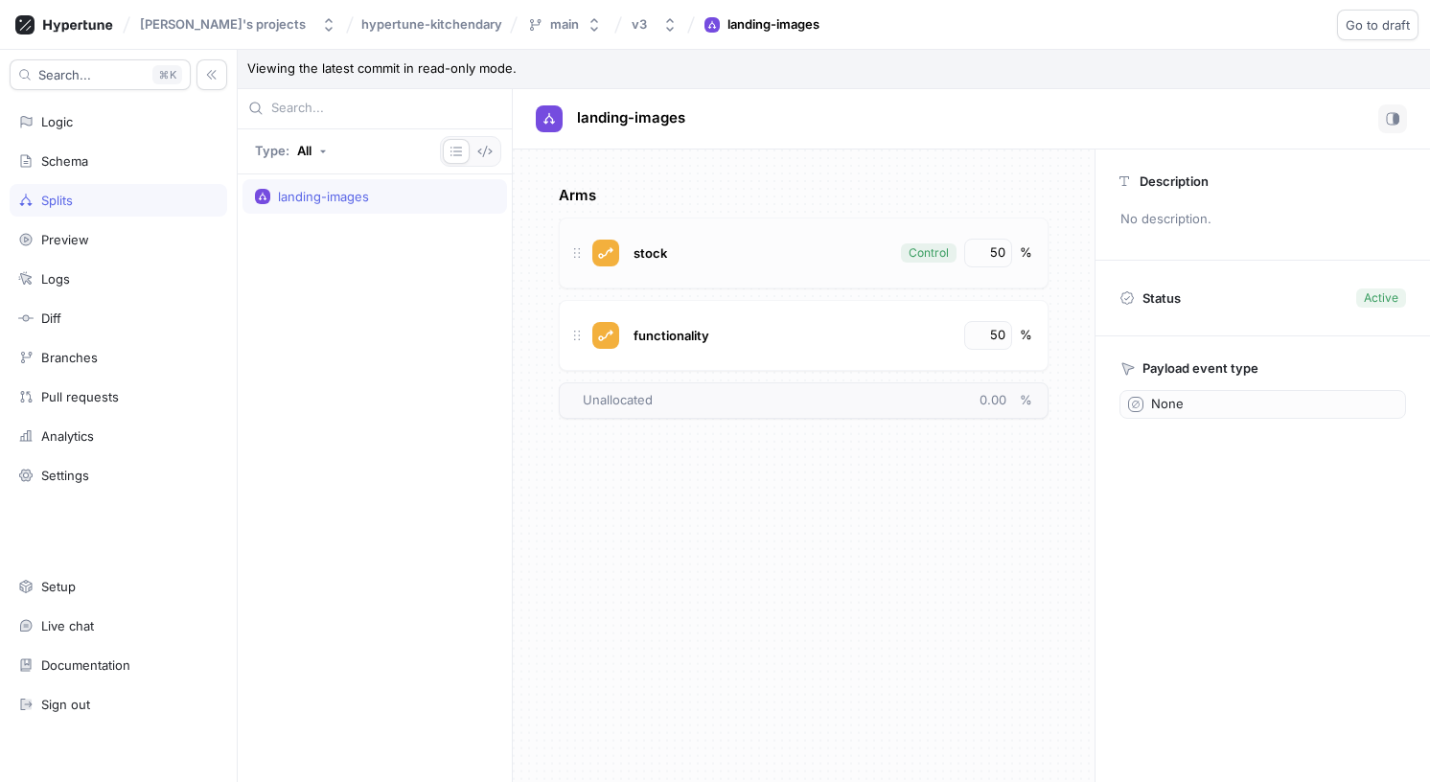
click at [656, 250] on span "stock" at bounding box center [650, 252] width 34 height 15
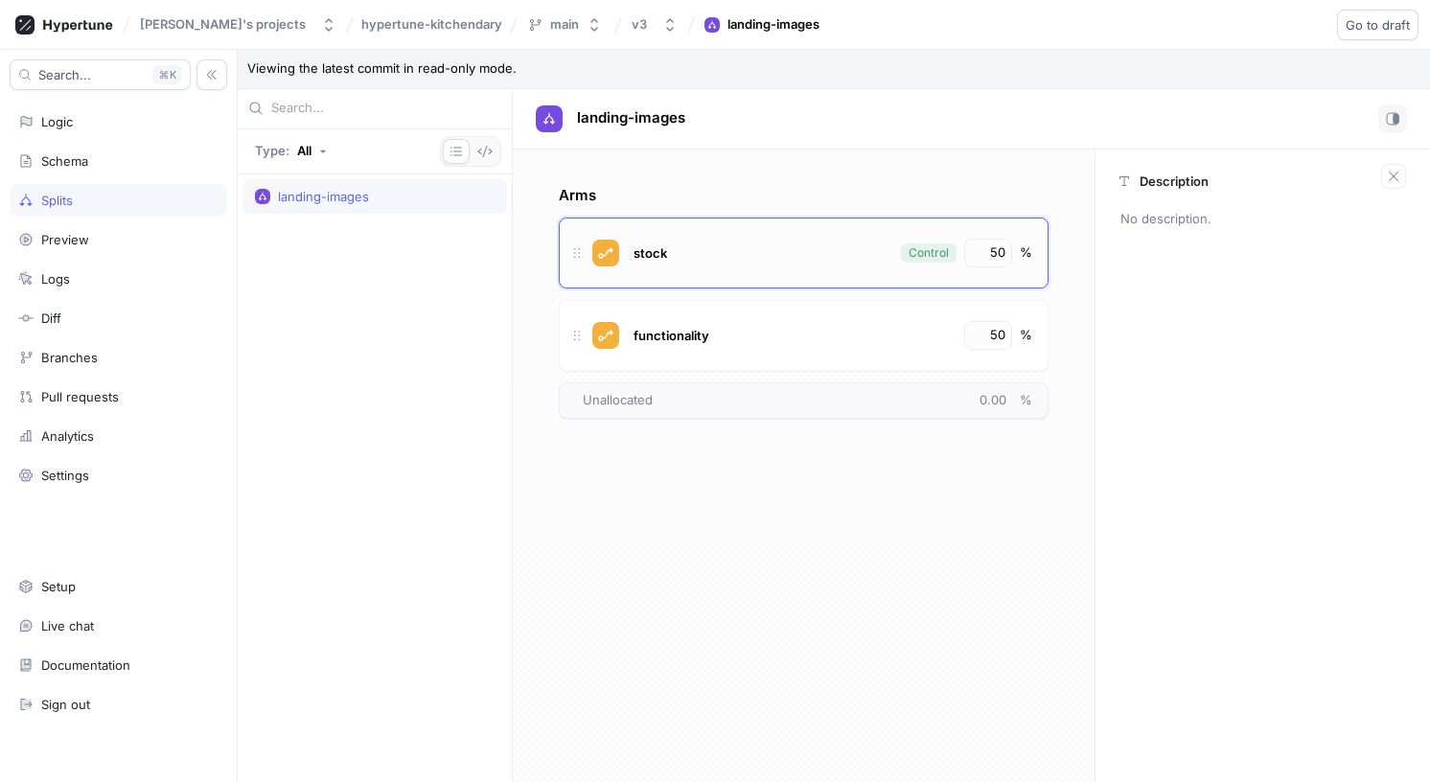
click at [650, 251] on span "stock" at bounding box center [650, 252] width 34 height 15
copy span "stock"
click at [307, 290] on div "landing-images" at bounding box center [375, 478] width 274 height 608
click at [101, 160] on div "Schema" at bounding box center [118, 160] width 200 height 15
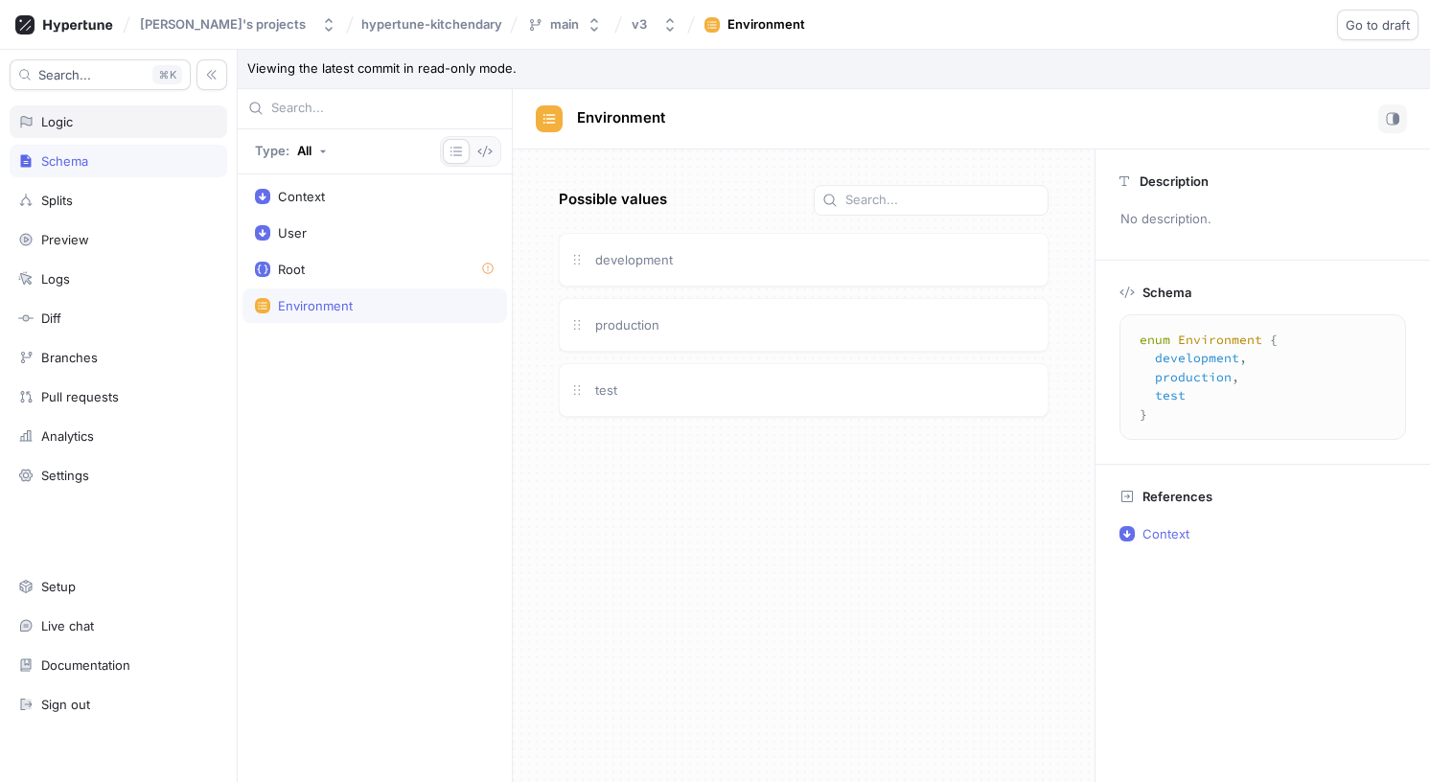
click at [110, 121] on div "Logic" at bounding box center [118, 121] width 200 height 15
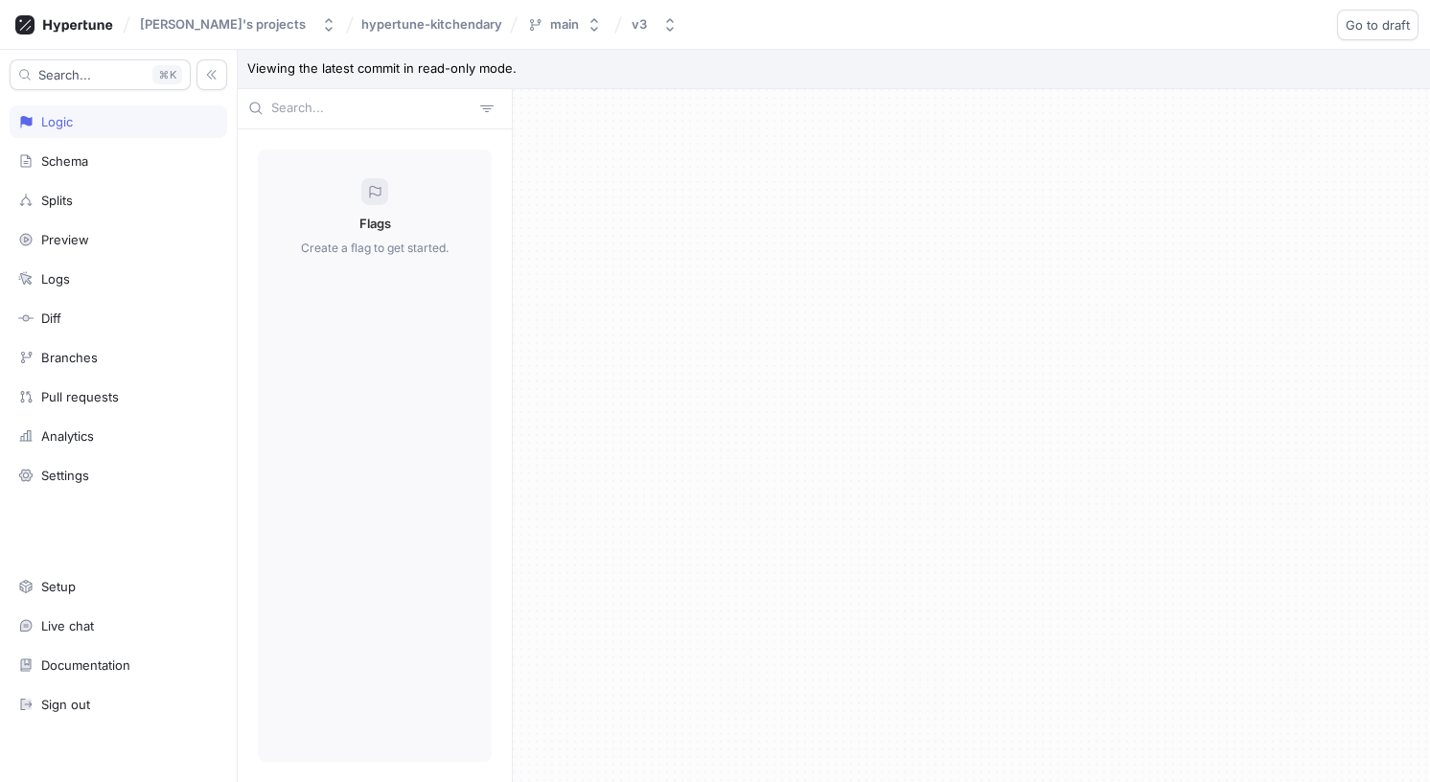
click at [383, 236] on div "Flags Create a flag to get started." at bounding box center [375, 455] width 234 height 613
click at [368, 24] on span "hypertune-kitchendary" at bounding box center [431, 23] width 141 height 13
click at [551, 32] on div "main" at bounding box center [565, 24] width 29 height 16
click at [515, 138] on p "Default ‧ [DATE] 19:58" at bounding box center [532, 146] width 117 height 16
click at [624, 11] on button "v3" at bounding box center [654, 25] width 61 height 32
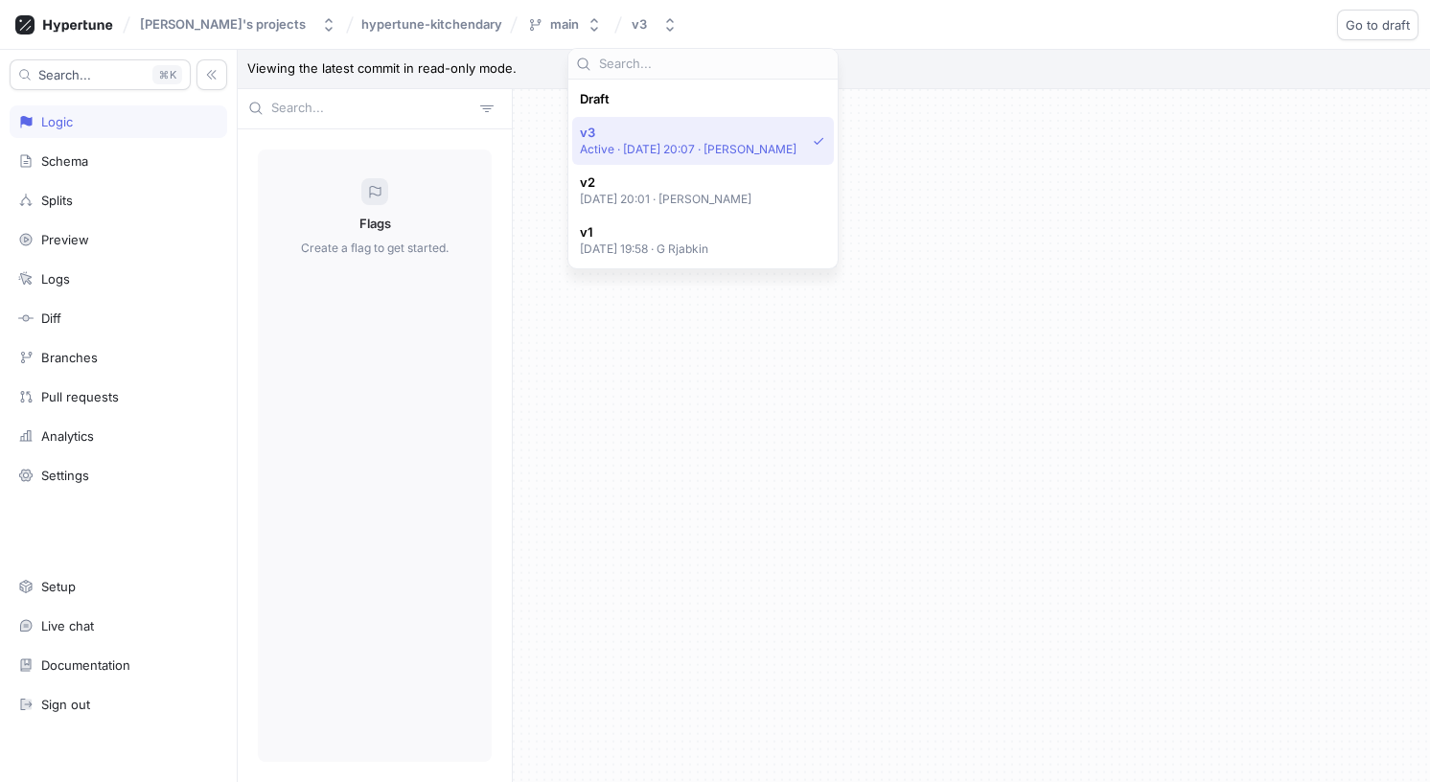
click at [609, 127] on span "v3" at bounding box center [689, 133] width 218 height 16
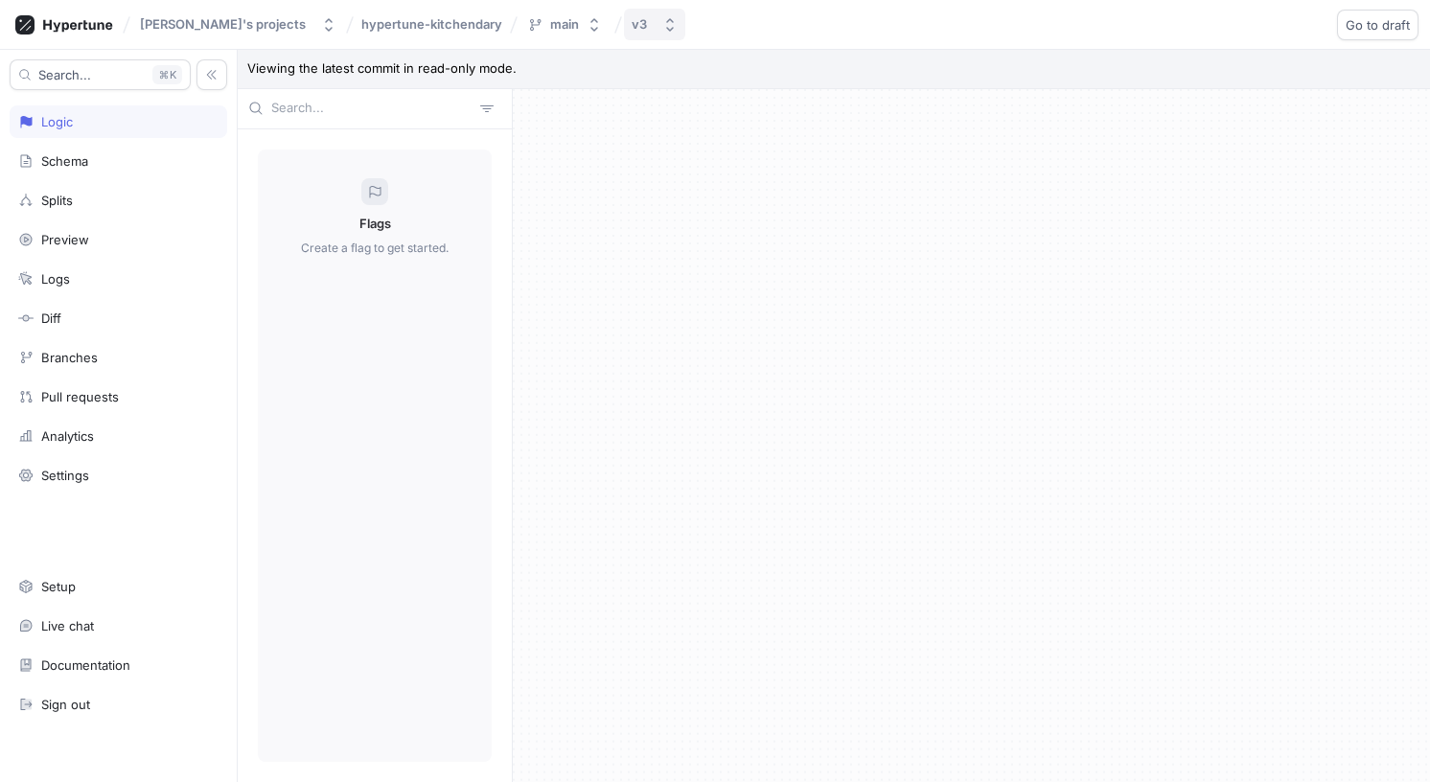
click at [631, 23] on div "v3" at bounding box center [638, 24] width 15 height 16
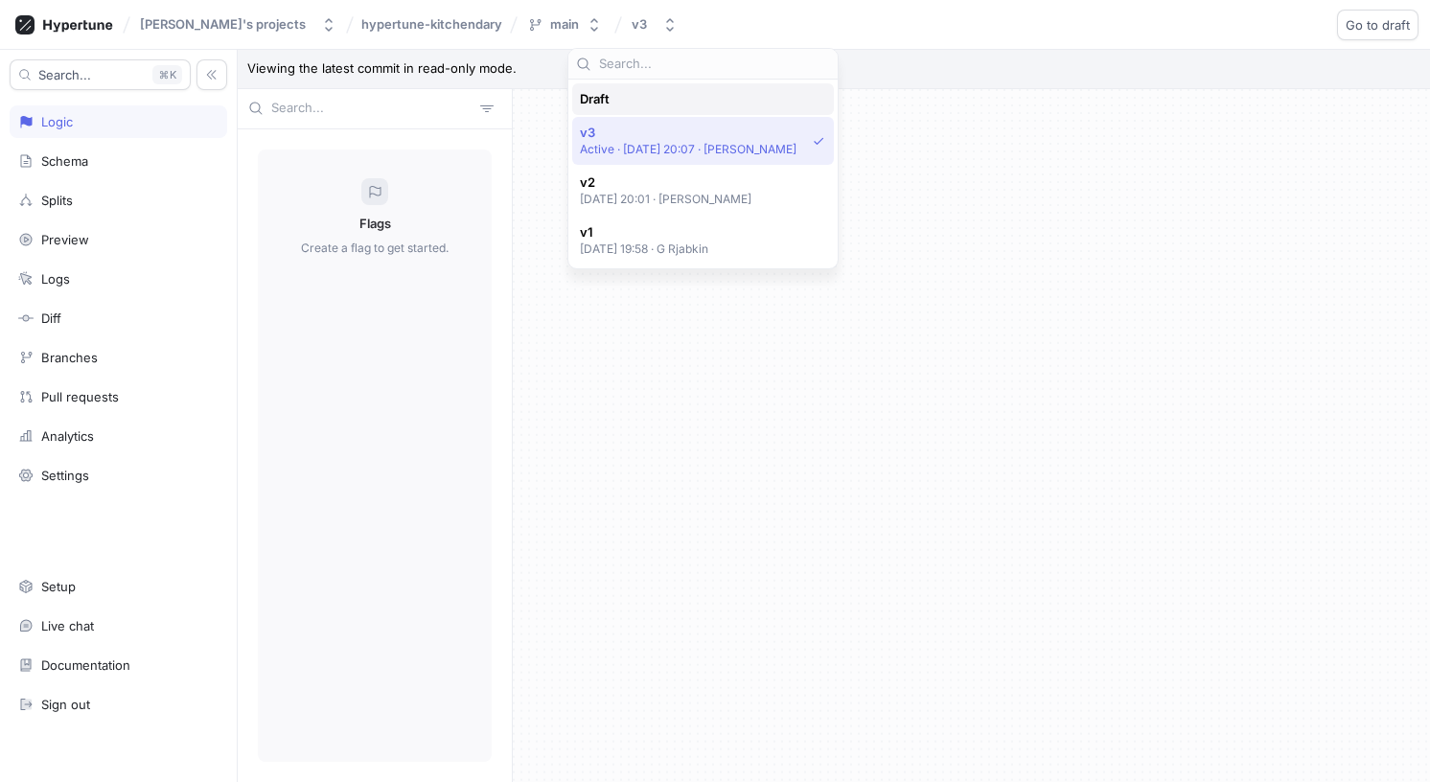
click at [601, 100] on span "Draft" at bounding box center [595, 99] width 30 height 16
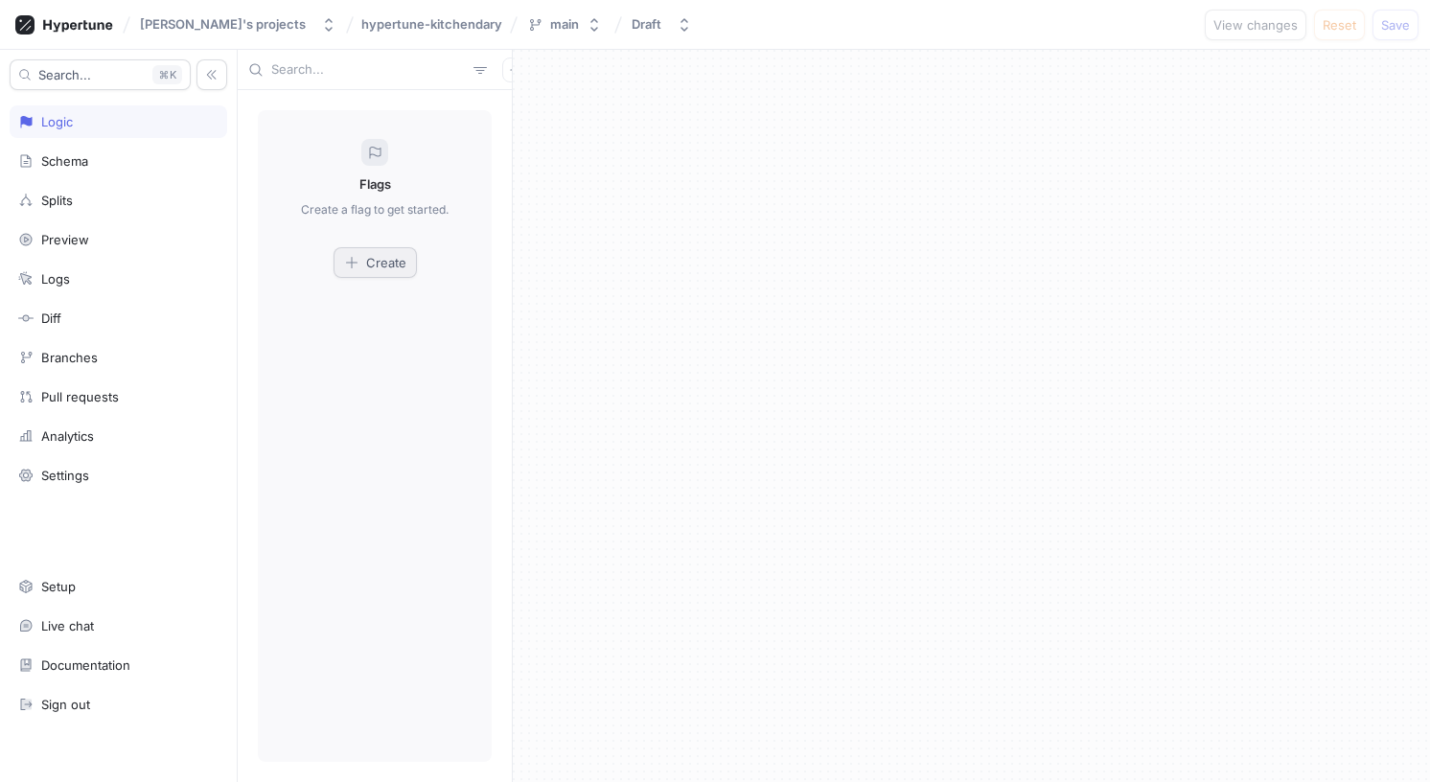
click at [378, 258] on span "Create" at bounding box center [386, 262] width 40 height 11
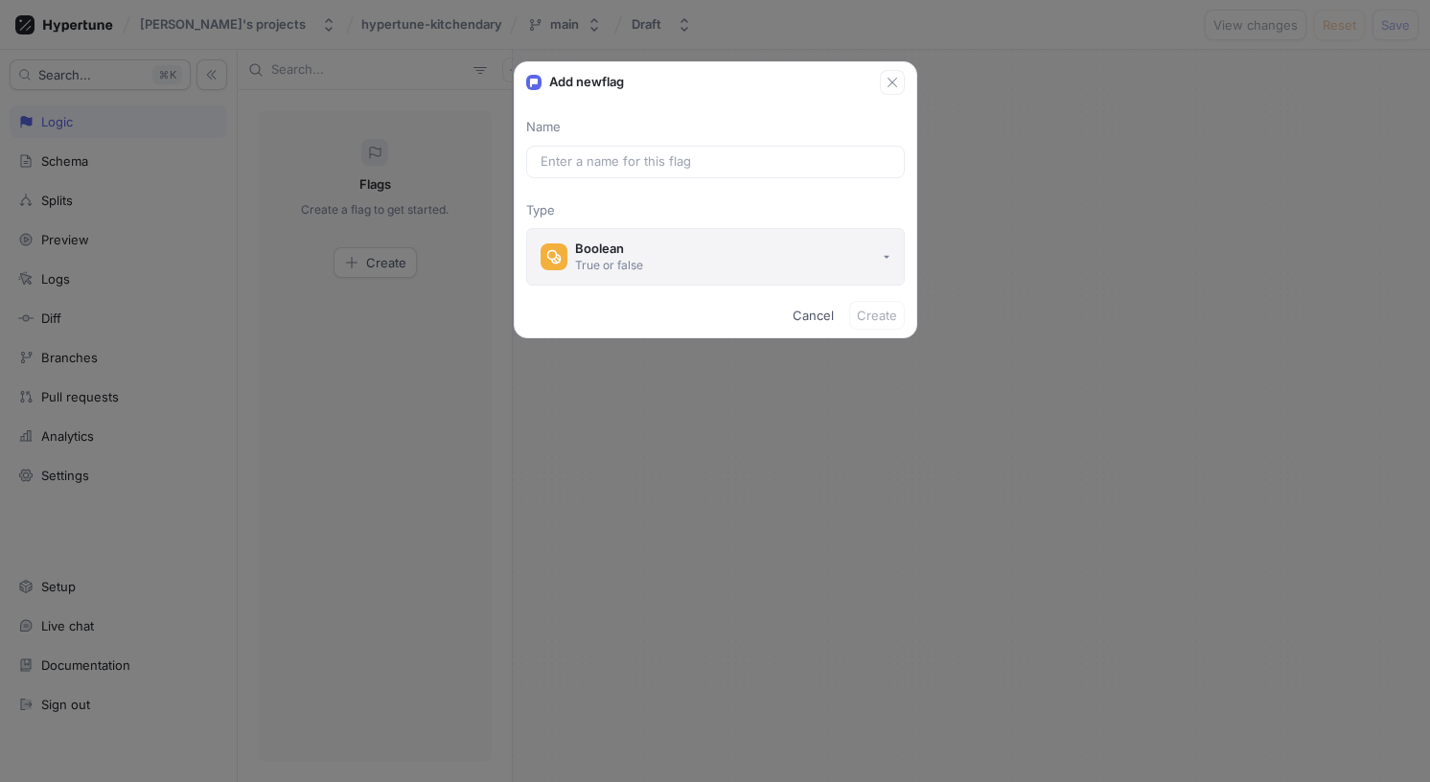
click at [732, 258] on button "Boolean True or false" at bounding box center [715, 256] width 378 height 57
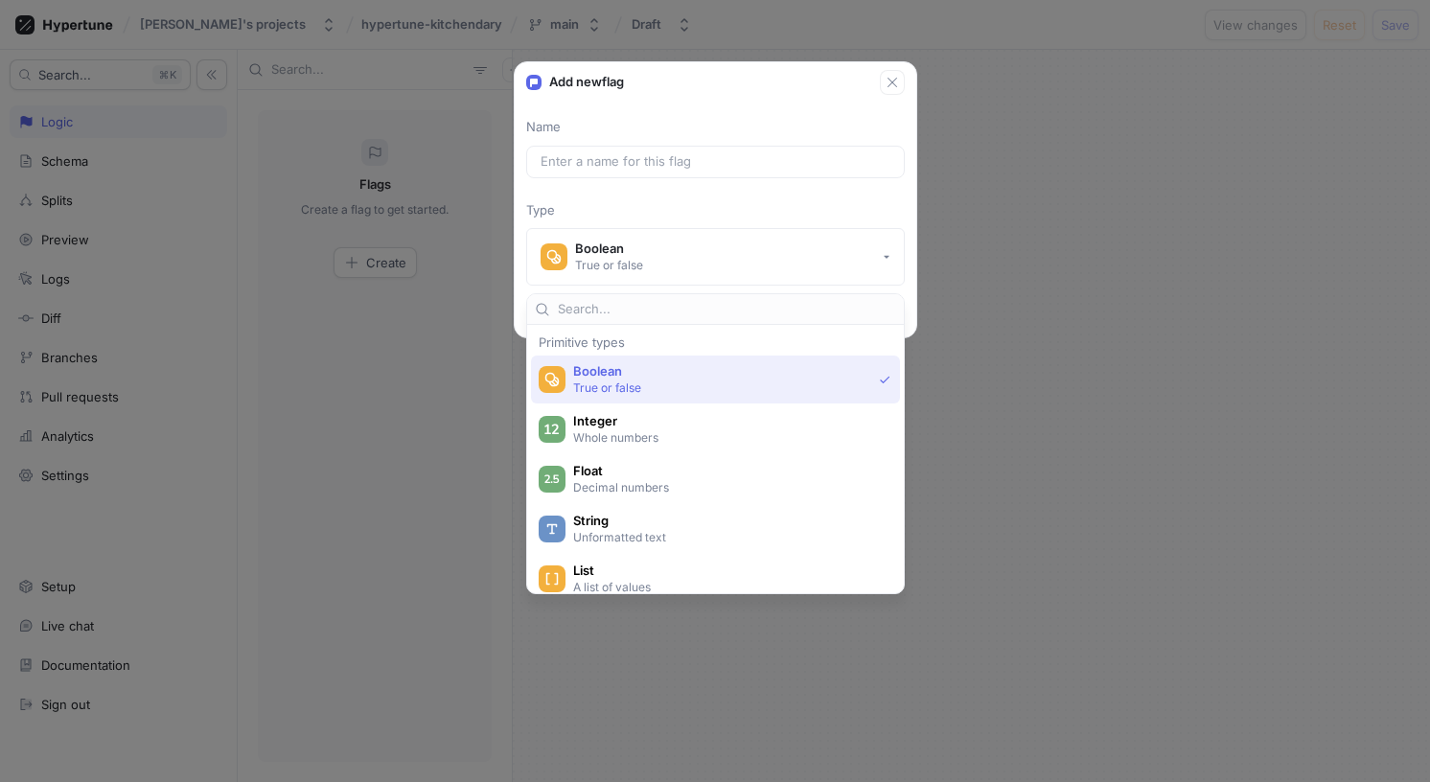
click at [691, 383] on p "True or false" at bounding box center [722, 387] width 298 height 16
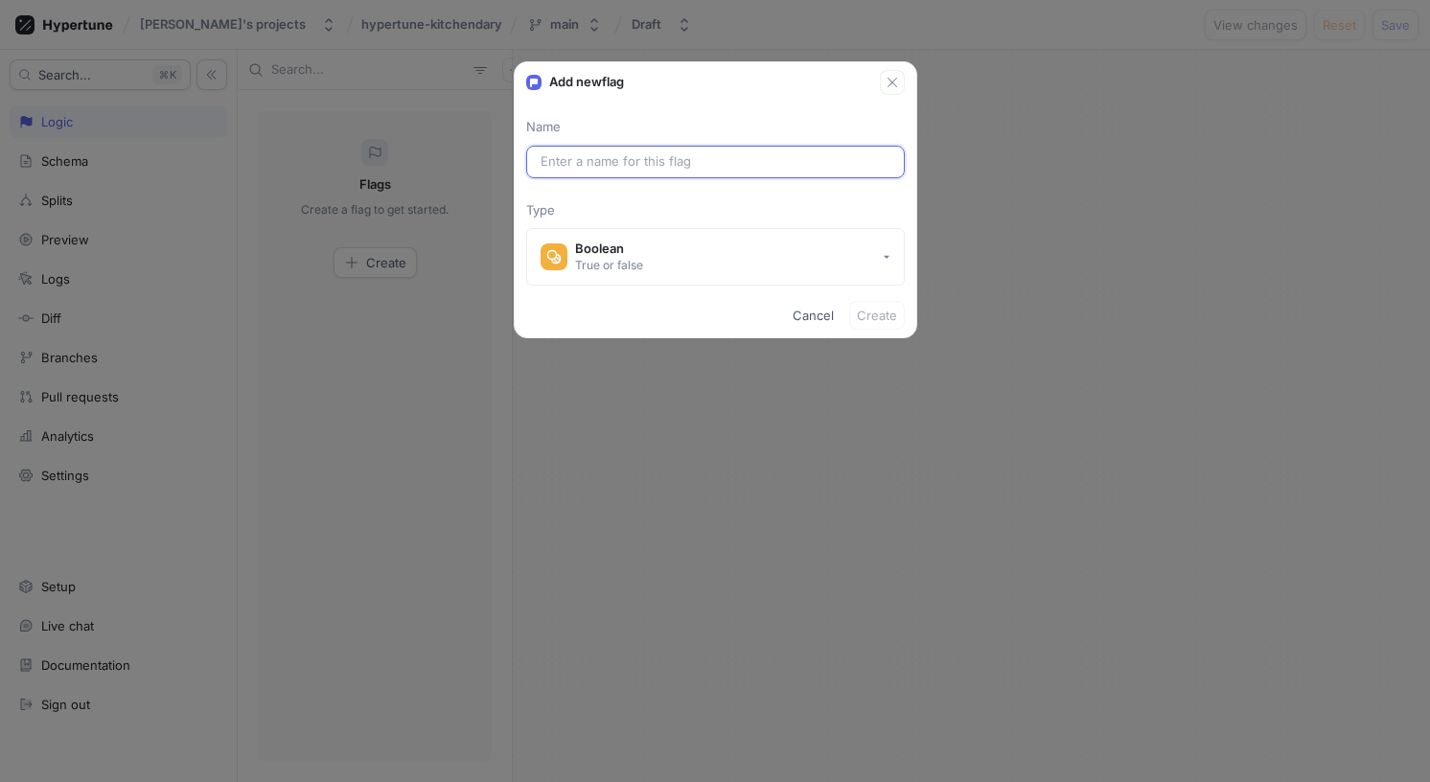
click at [625, 159] on input "text" at bounding box center [715, 161] width 350 height 19
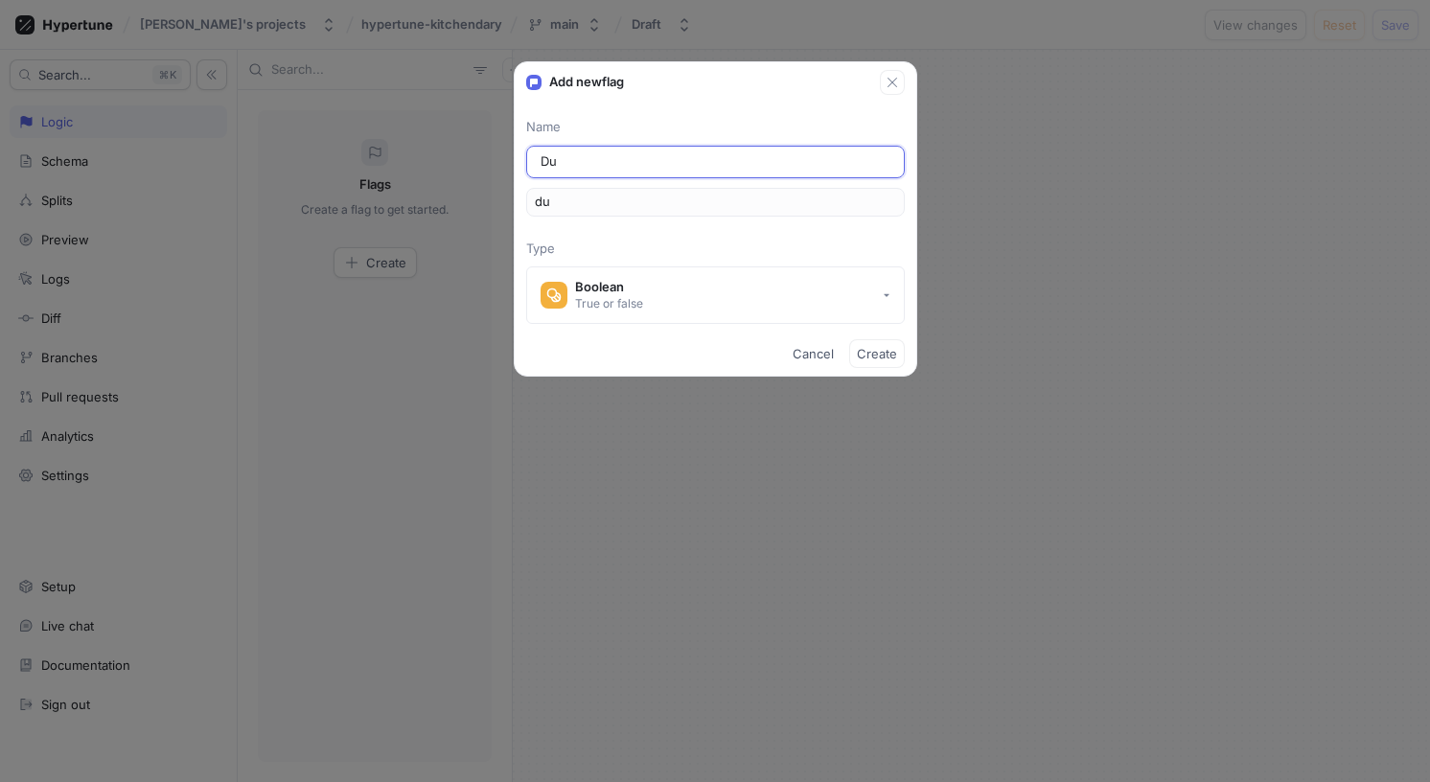
type input "Dum"
type input "dum"
type input "[PERSON_NAME]"
type input "Dummy"
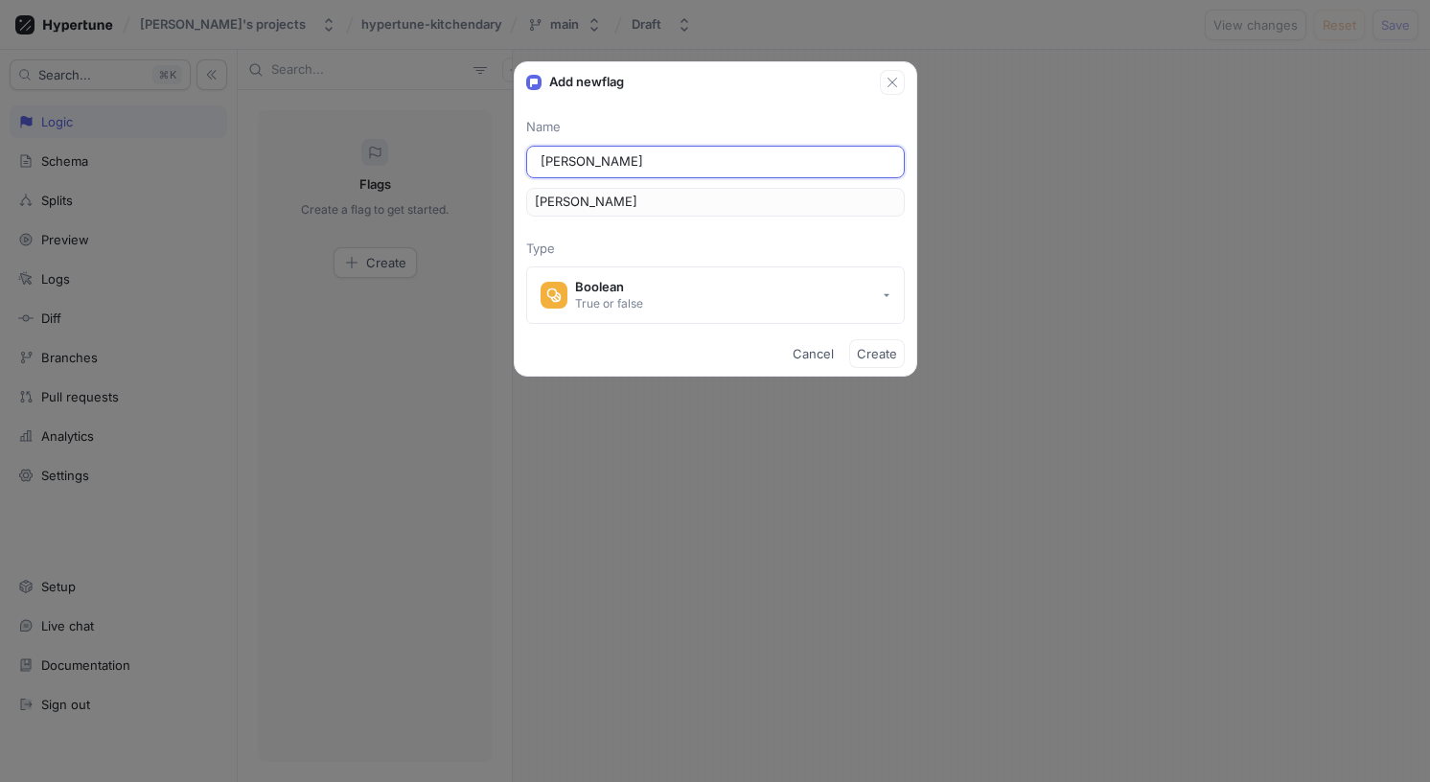
type input "dummy"
type input "DummyF"
type input "dummyF"
type input "DummyFl"
type input "dummyFl"
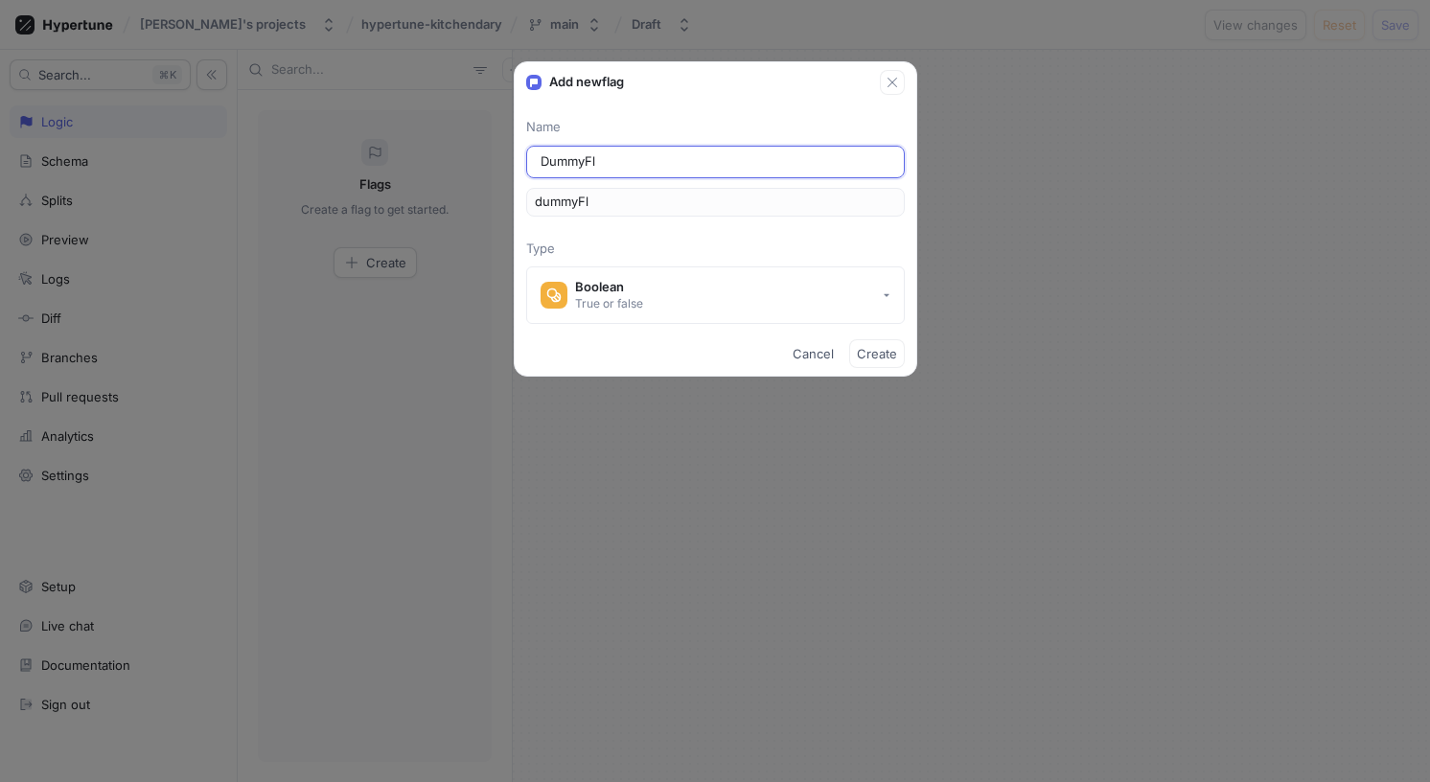
type input "DummyFla"
type input "dummyFla"
type input "DummyFlag"
type input "dummyFlag"
click at [880, 355] on span "Create" at bounding box center [877, 353] width 40 height 11
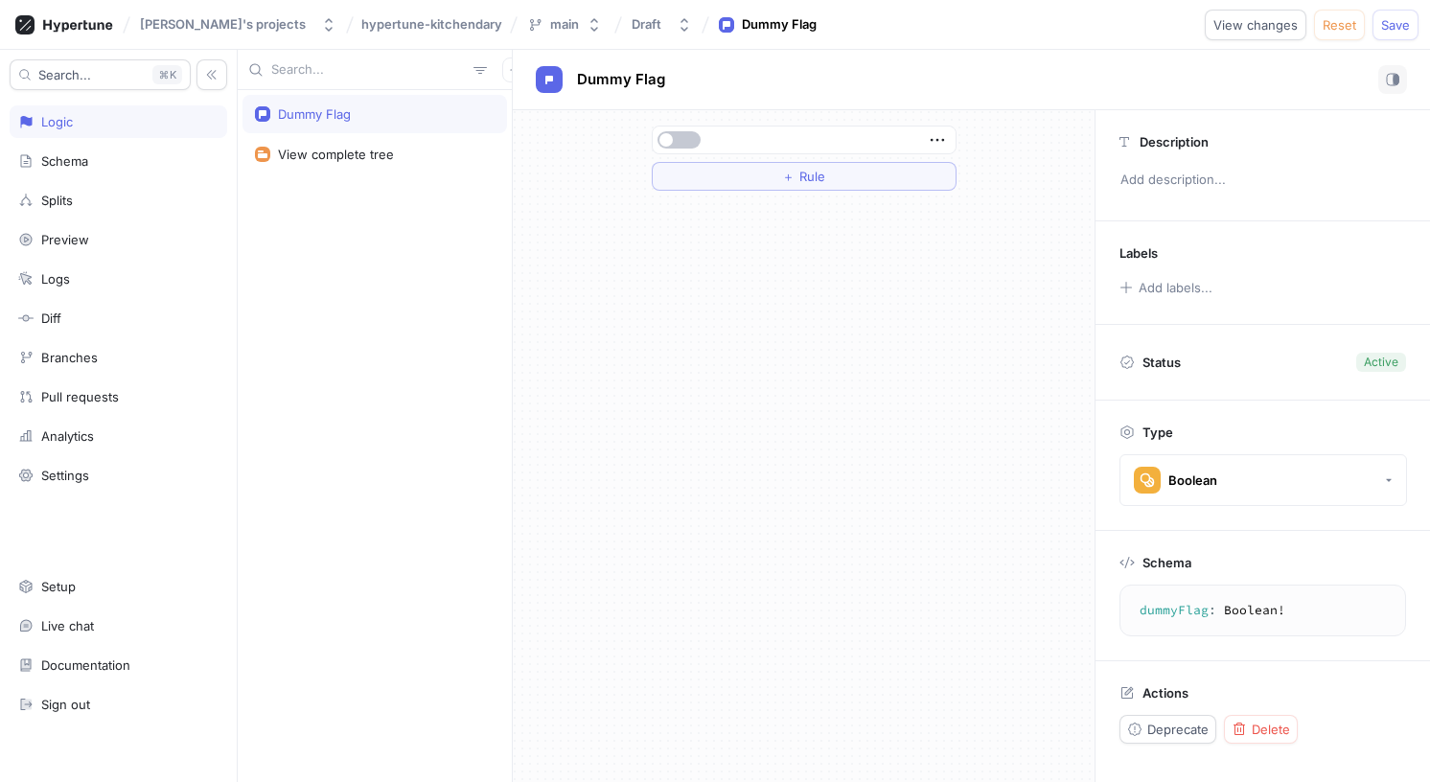
click at [717, 300] on div "＋ Rule" at bounding box center [804, 446] width 582 height 672
click at [673, 141] on button "button" at bounding box center [678, 139] width 43 height 17
click at [670, 141] on button "button" at bounding box center [678, 139] width 43 height 17
click at [782, 293] on div "＋ Rule" at bounding box center [804, 446] width 582 height 672
click at [1391, 28] on span "Save" at bounding box center [1395, 24] width 29 height 11
